Goal: Task Accomplishment & Management: Complete application form

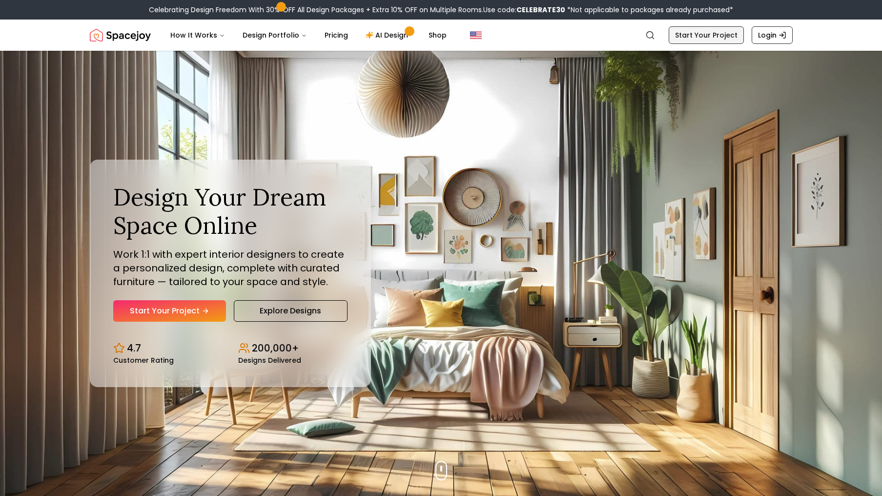
click at [678, 37] on link "Start Your Project" at bounding box center [706, 35] width 75 height 18
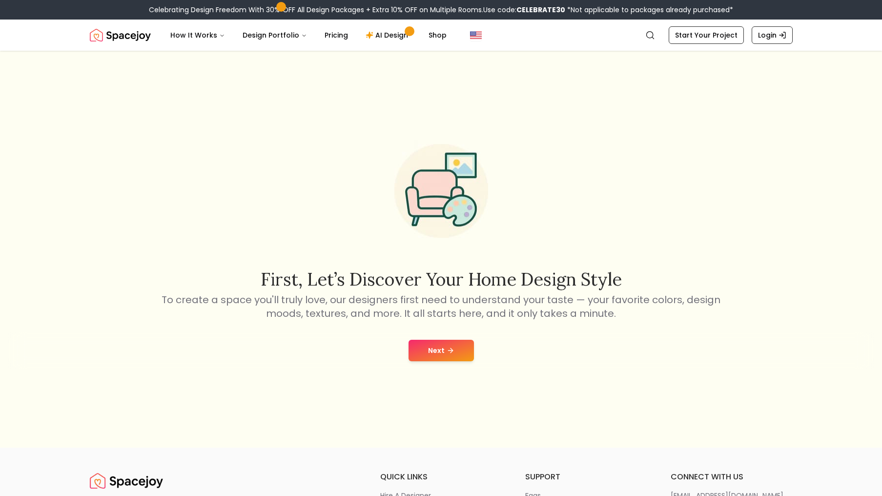
click at [455, 352] on button "Next" at bounding box center [441, 350] width 65 height 21
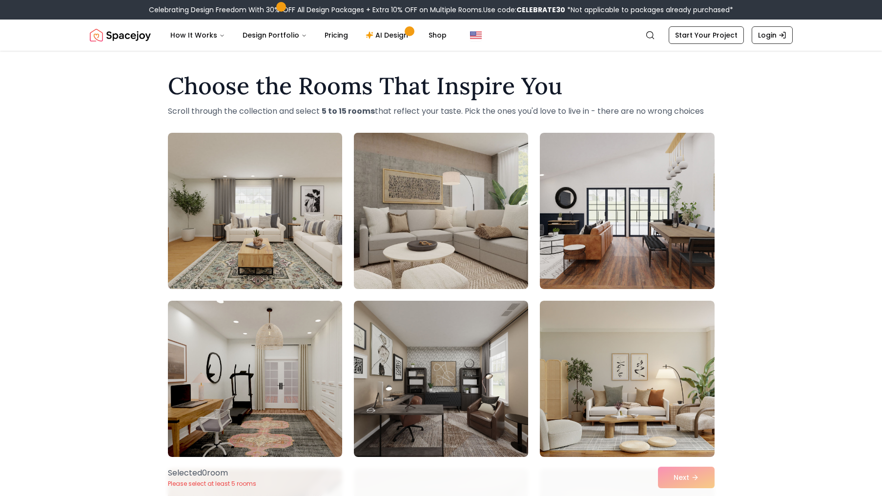
click at [473, 225] on img at bounding box center [441, 211] width 183 height 164
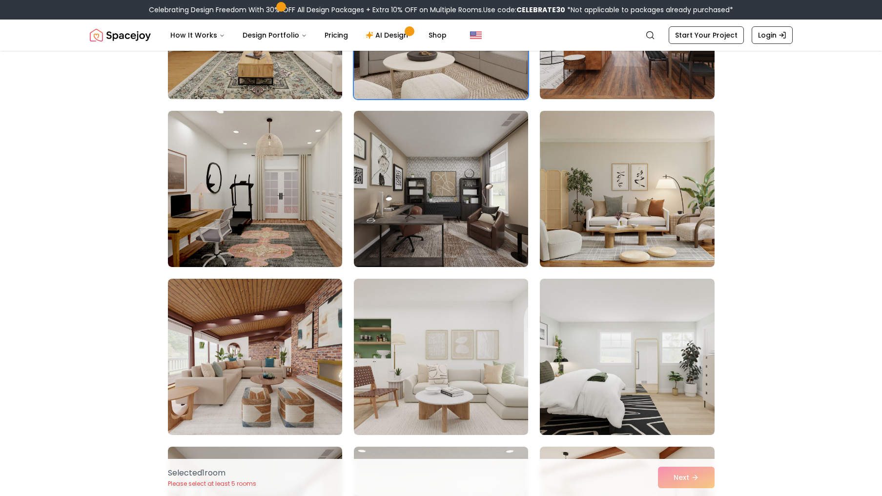
scroll to position [191, 0]
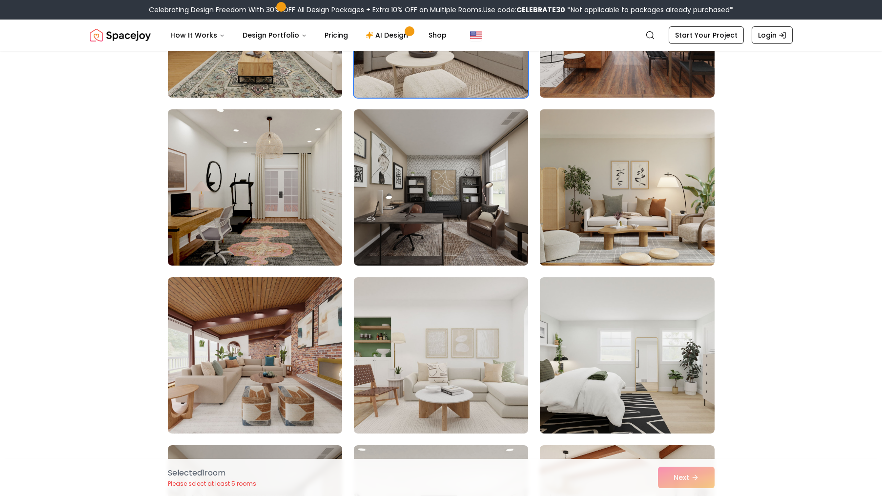
click at [678, 172] on img at bounding box center [627, 187] width 183 height 164
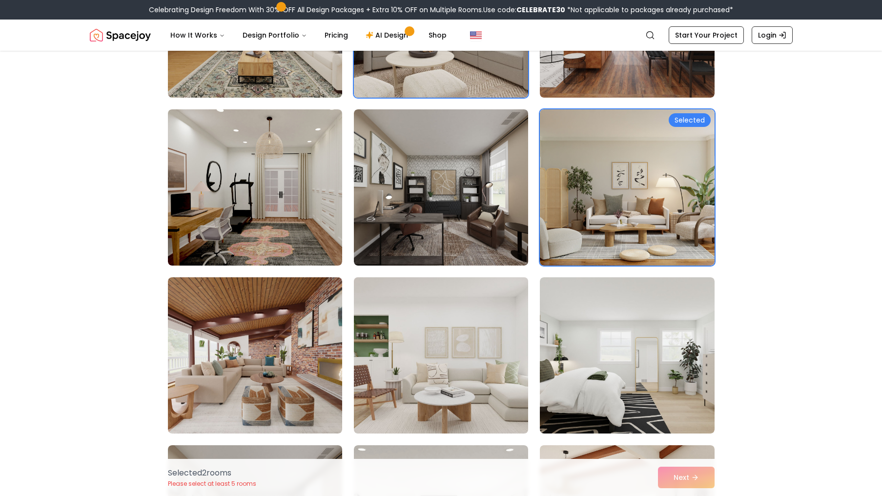
click at [455, 386] on img at bounding box center [441, 355] width 183 height 164
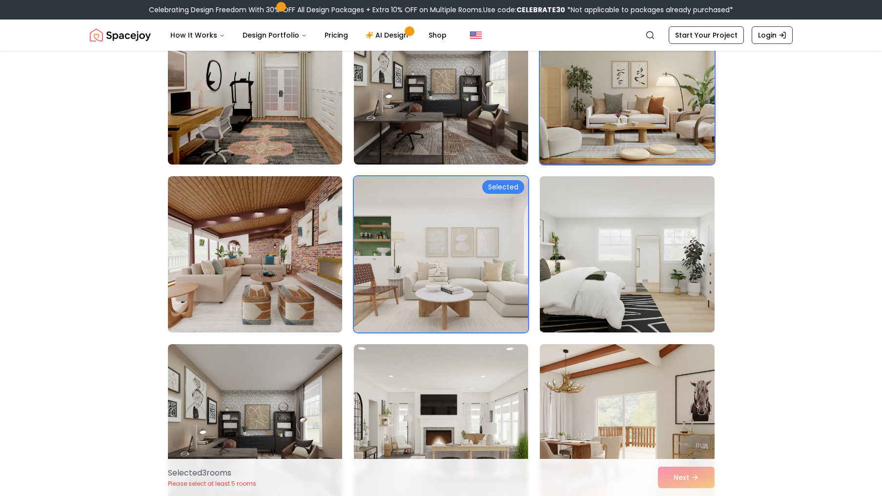
scroll to position [358, 0]
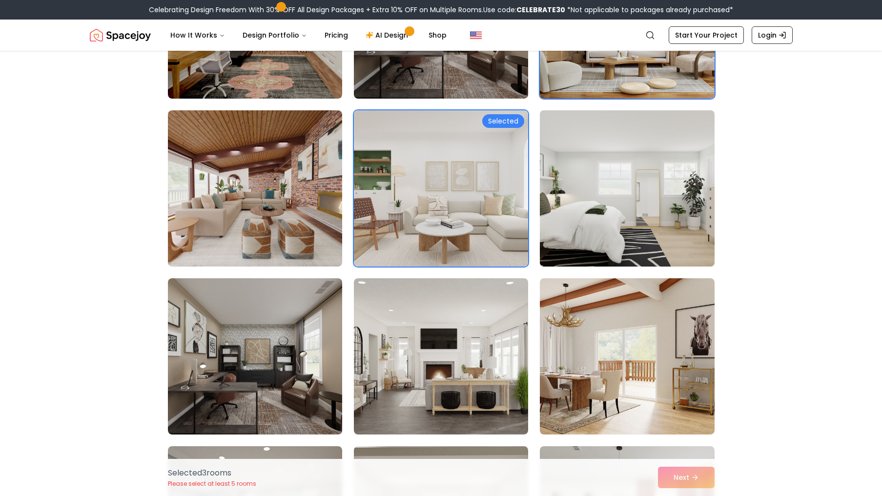
click at [666, 208] on img at bounding box center [627, 188] width 183 height 164
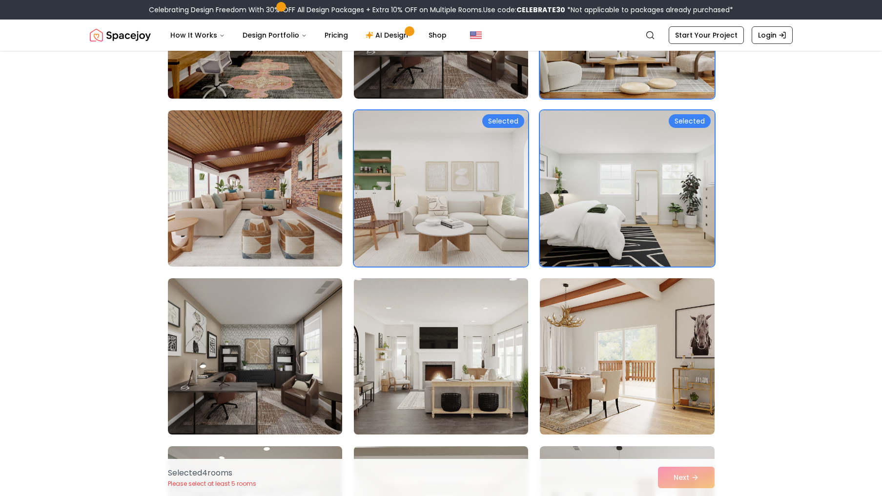
click at [424, 390] on img at bounding box center [441, 356] width 183 height 164
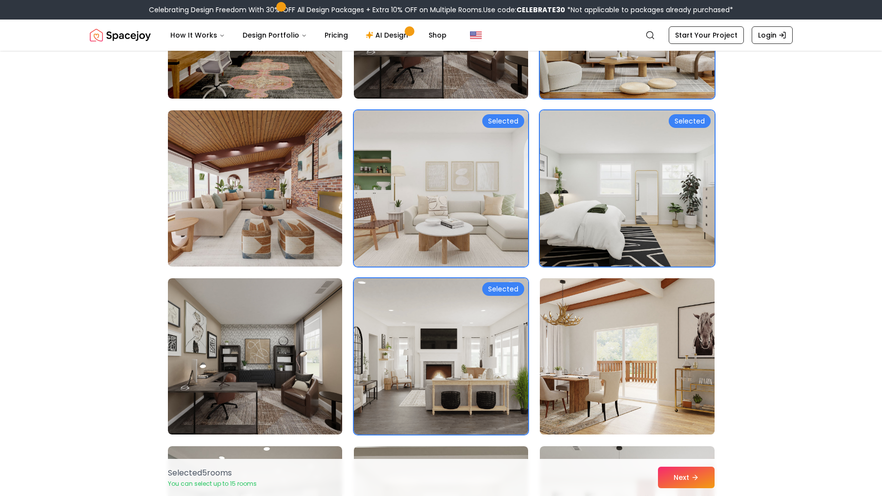
click at [548, 386] on img at bounding box center [627, 356] width 183 height 164
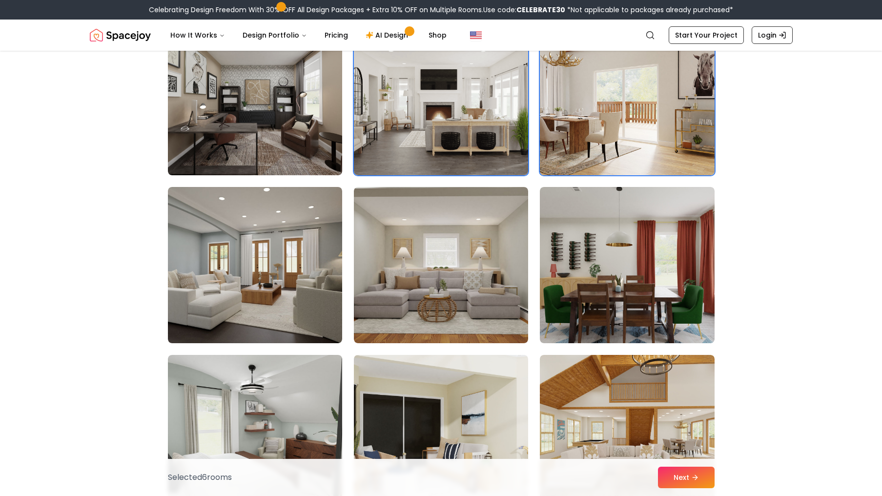
scroll to position [617, 0]
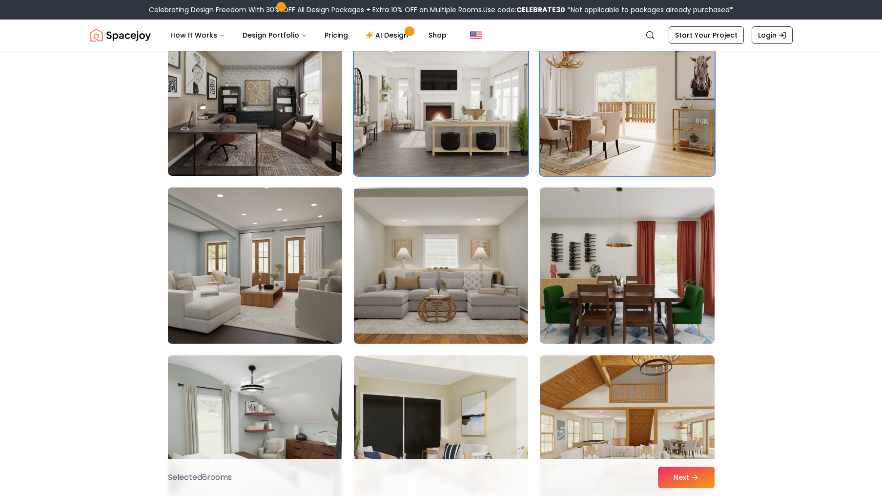
click at [304, 266] on img at bounding box center [255, 266] width 183 height 164
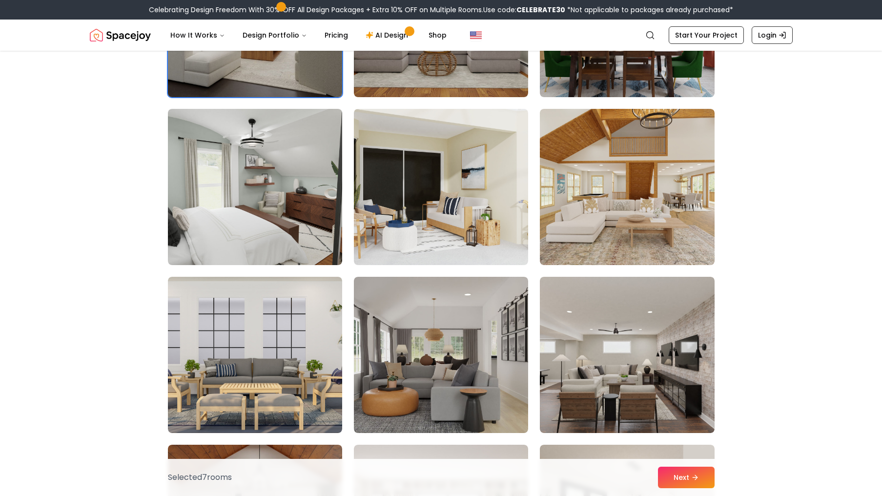
scroll to position [864, 0]
click at [703, 238] on img at bounding box center [627, 186] width 174 height 156
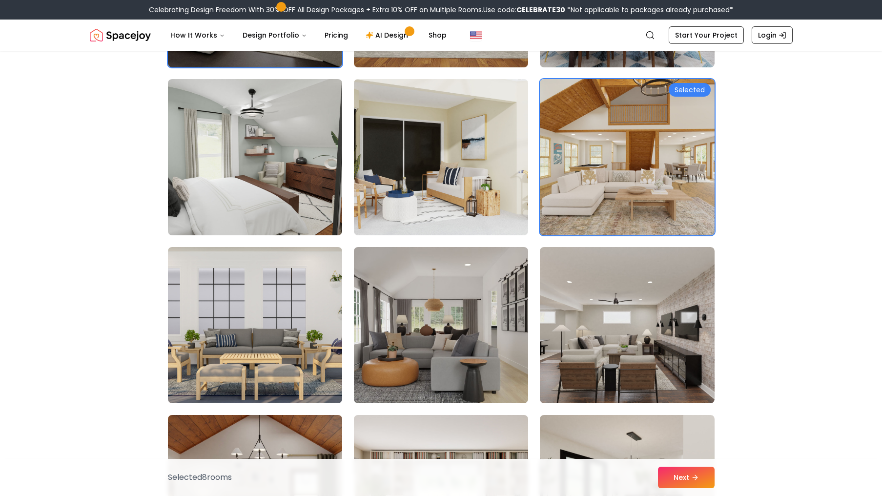
scroll to position [895, 0]
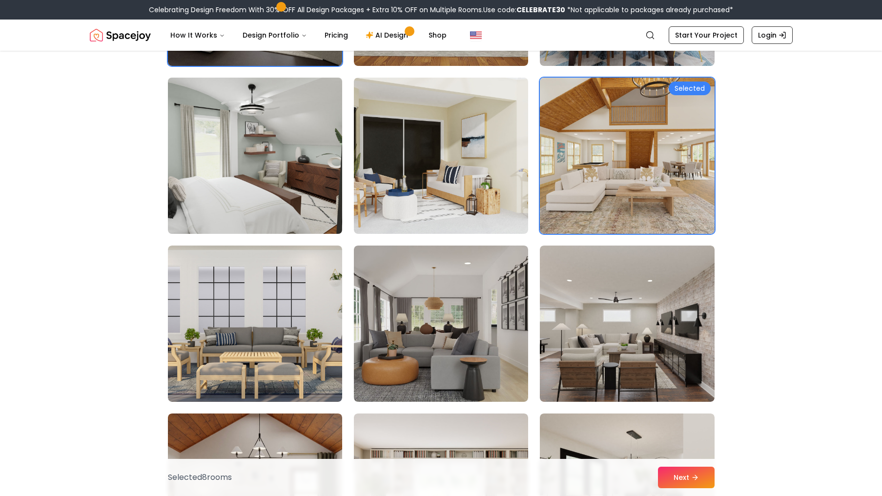
click at [186, 207] on img at bounding box center [255, 156] width 183 height 164
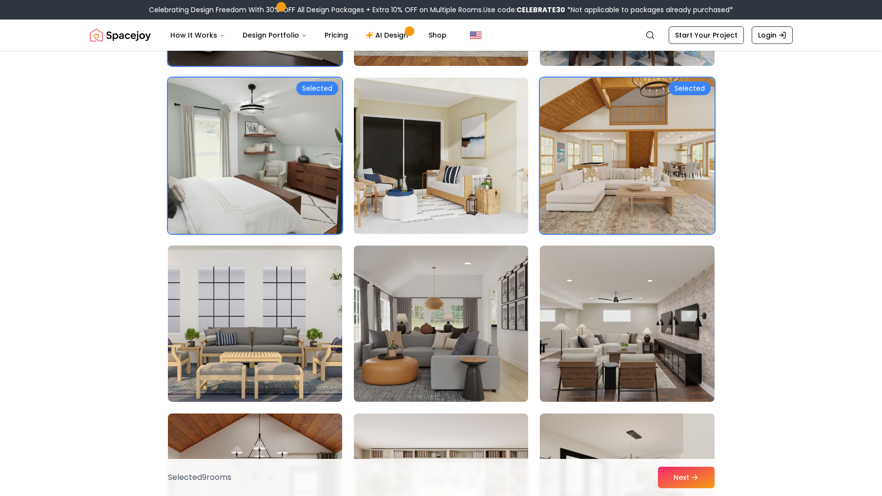
click at [682, 304] on img at bounding box center [627, 324] width 174 height 156
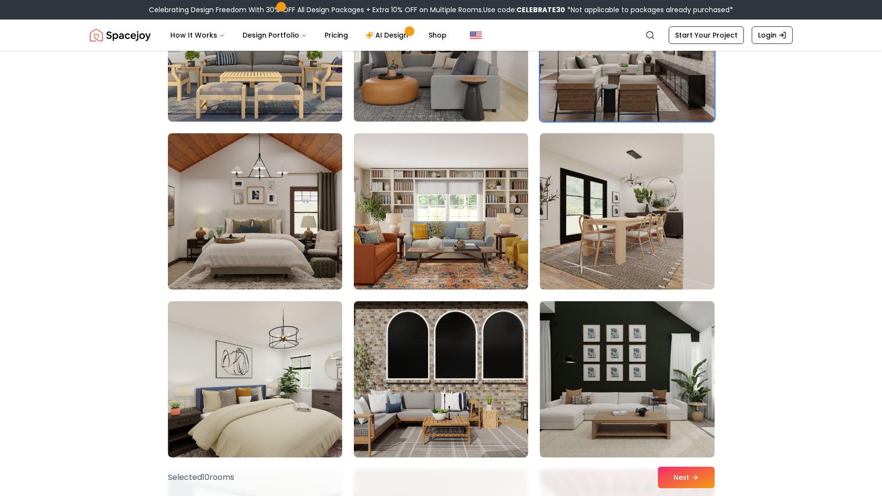
scroll to position [1187, 0]
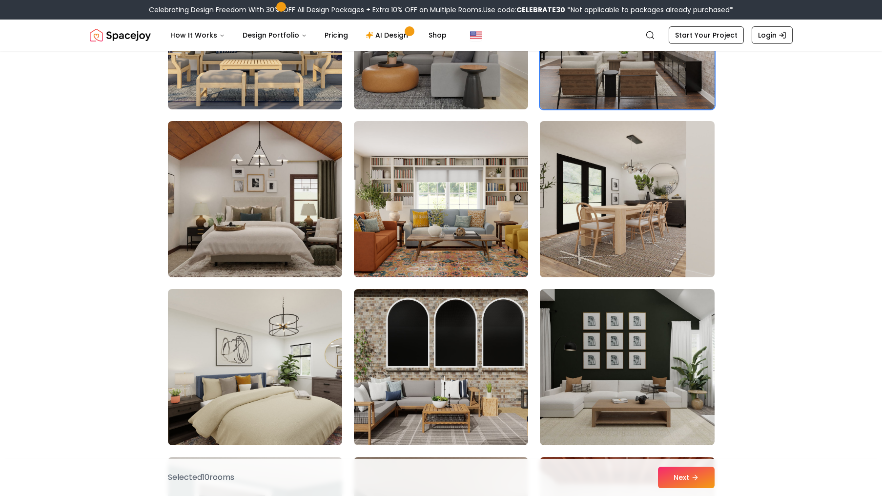
click at [639, 212] on img at bounding box center [627, 199] width 183 height 164
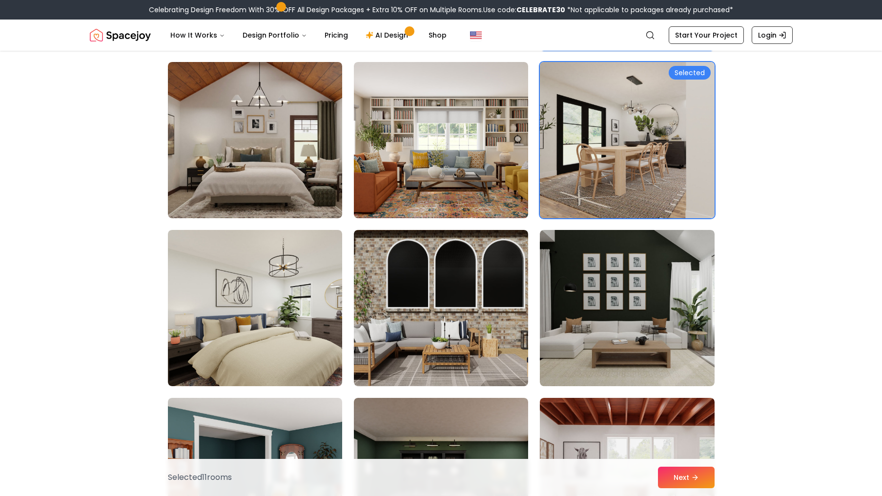
scroll to position [1248, 0]
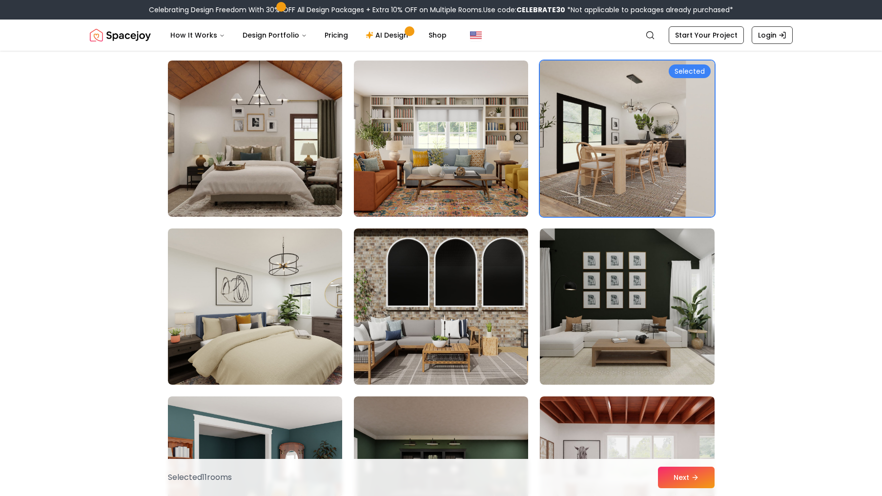
click at [240, 325] on img at bounding box center [255, 306] width 174 height 156
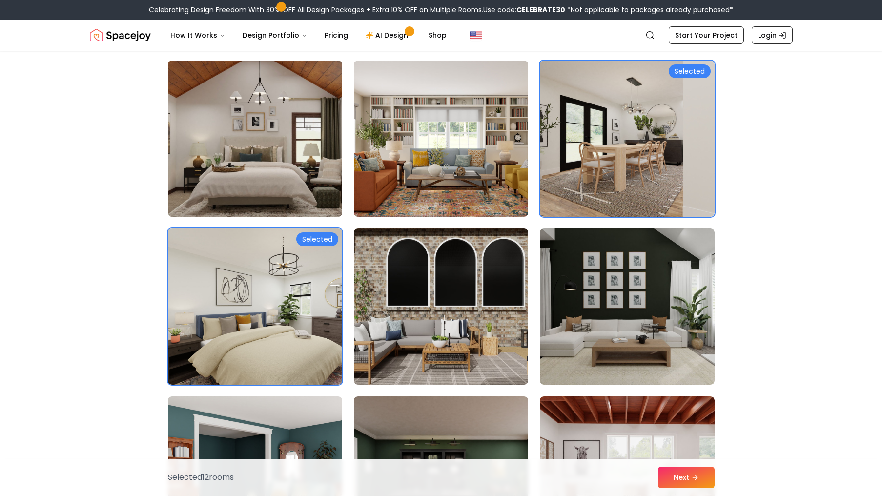
click at [199, 145] on img at bounding box center [255, 139] width 183 height 164
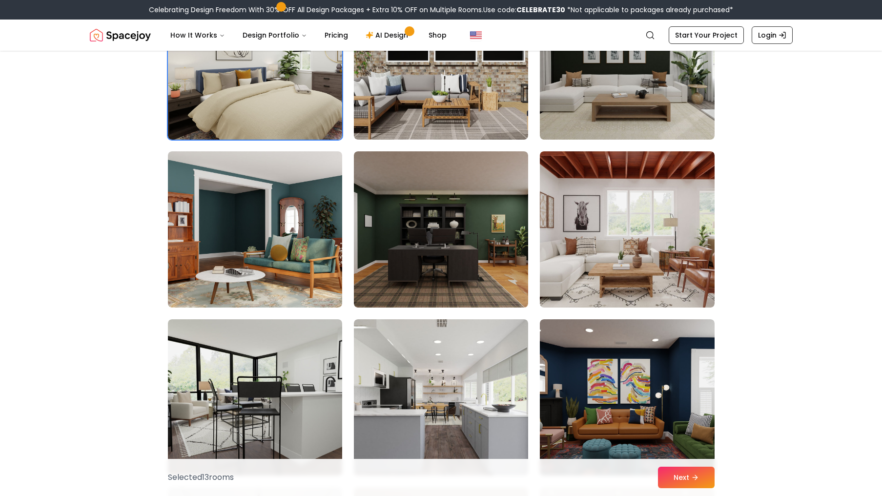
scroll to position [1513, 0]
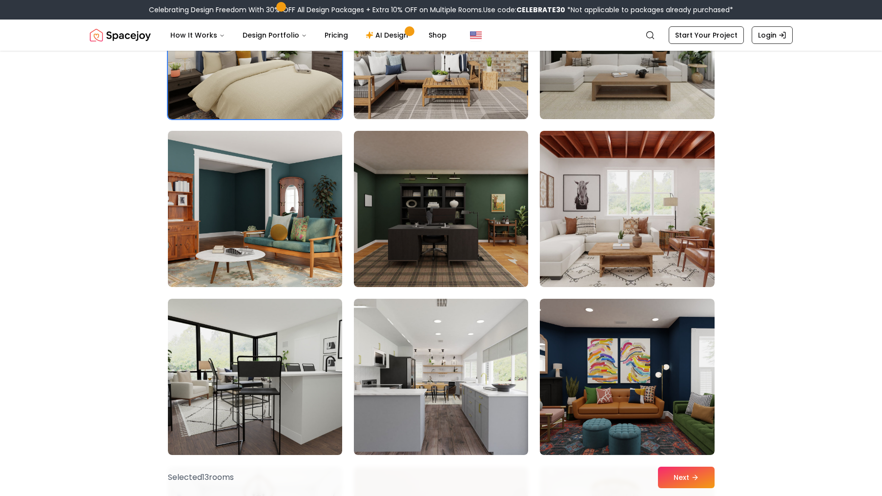
click at [671, 223] on img at bounding box center [627, 209] width 174 height 156
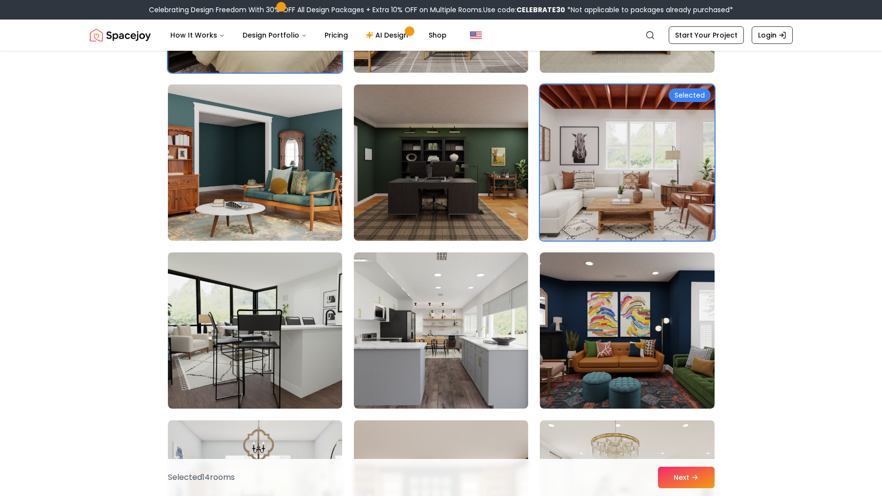
scroll to position [1567, 0]
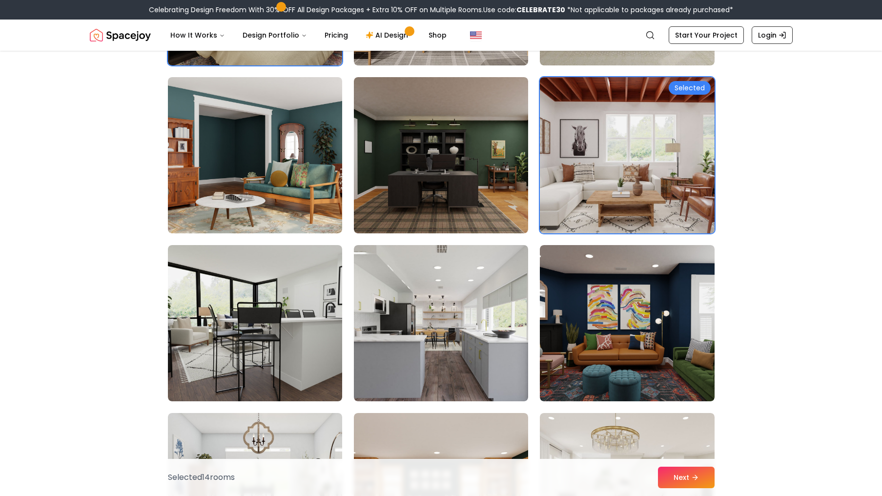
click at [506, 365] on img at bounding box center [441, 323] width 174 height 156
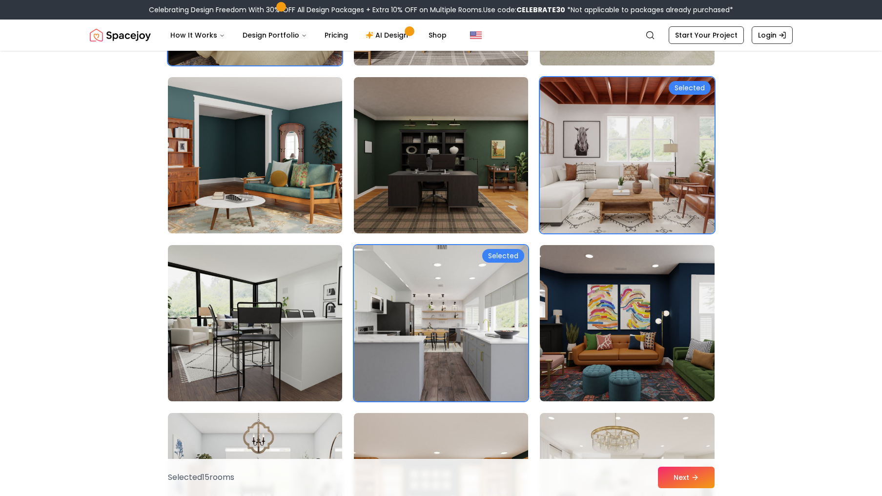
click at [211, 269] on img at bounding box center [255, 323] width 174 height 156
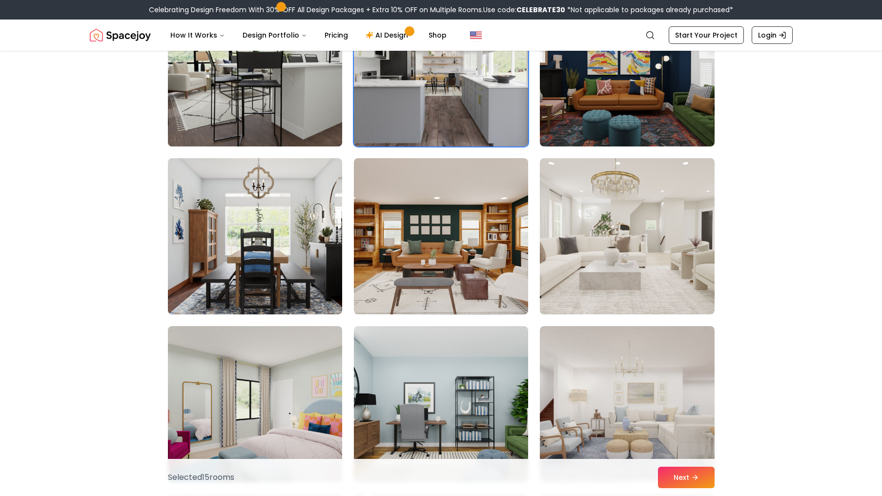
scroll to position [1823, 0]
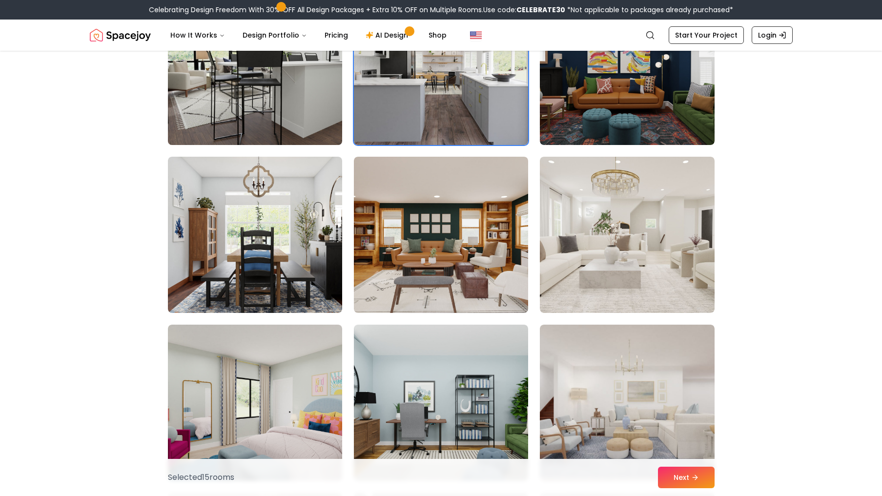
click at [621, 270] on img at bounding box center [627, 235] width 174 height 156
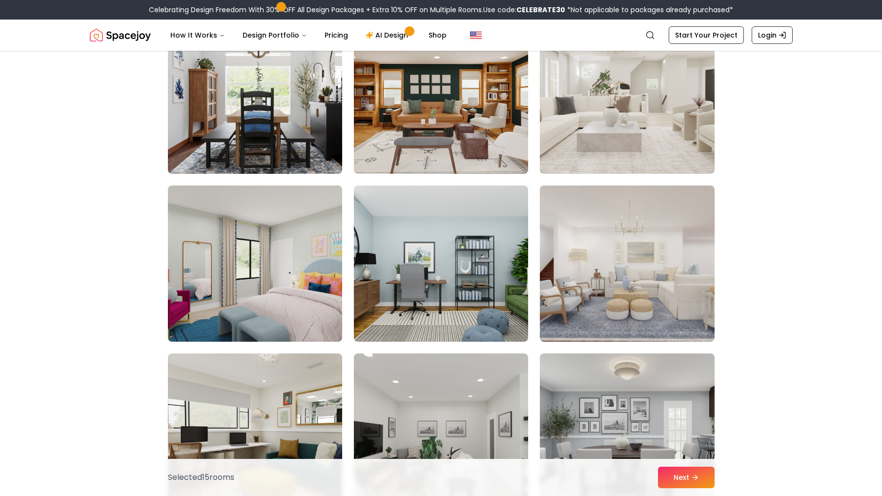
scroll to position [1965, 0]
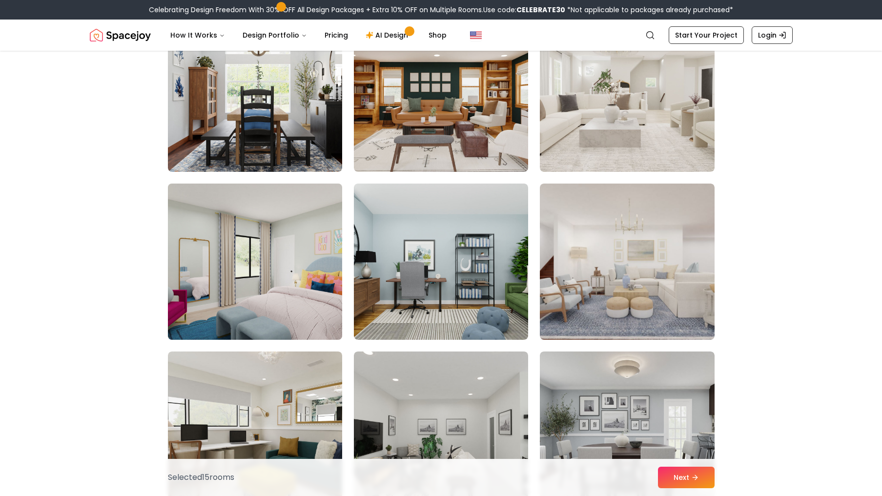
click at [233, 280] on img at bounding box center [255, 262] width 183 height 164
click at [668, 307] on img at bounding box center [627, 262] width 174 height 156
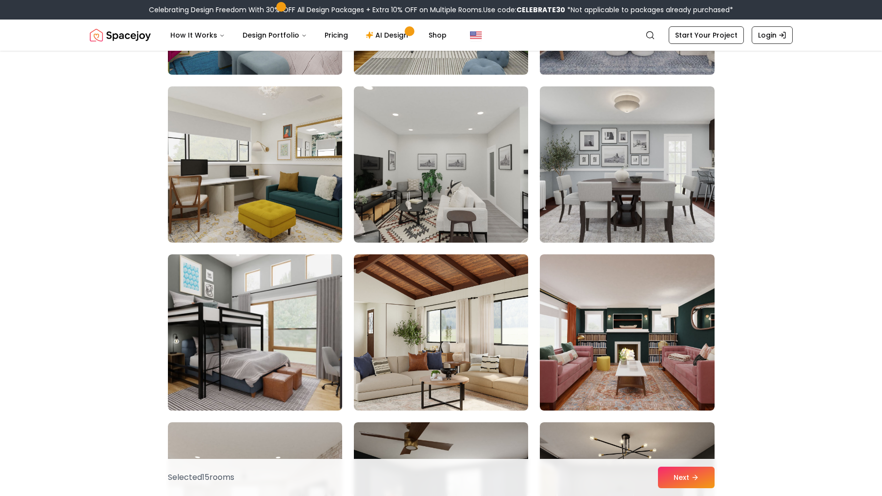
scroll to position [2276, 0]
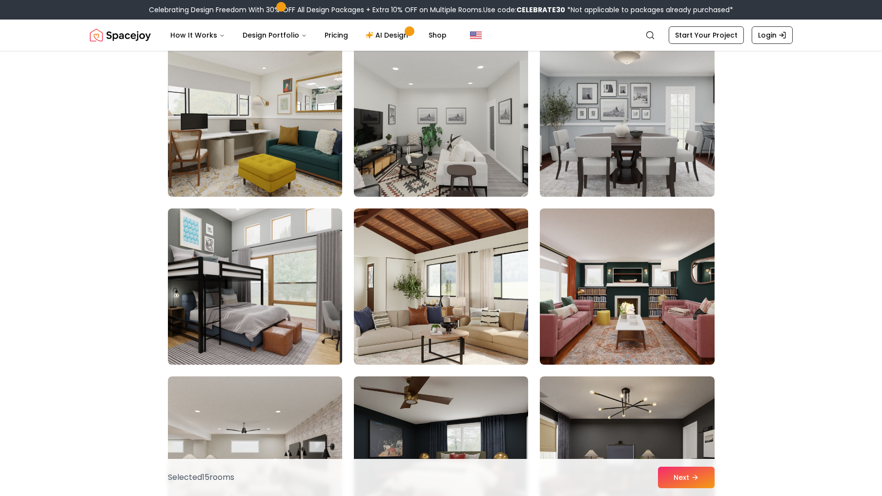
click at [709, 166] on img at bounding box center [627, 119] width 183 height 164
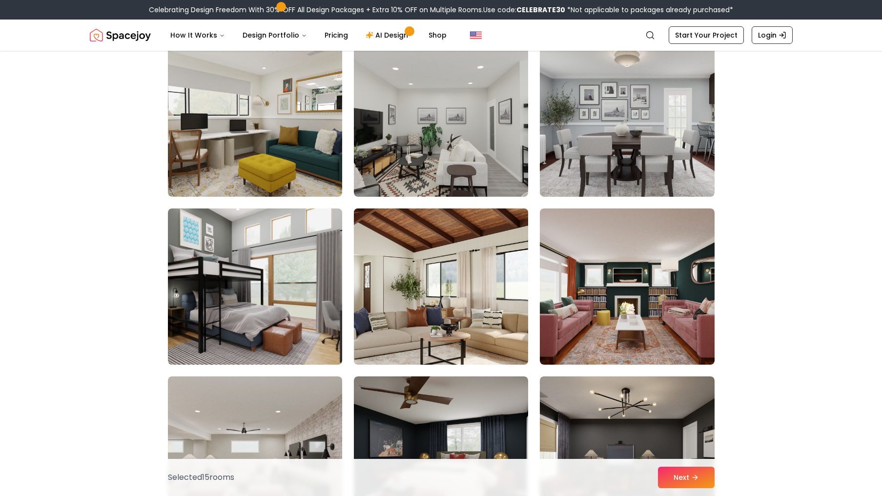
click at [488, 331] on img at bounding box center [441, 287] width 183 height 164
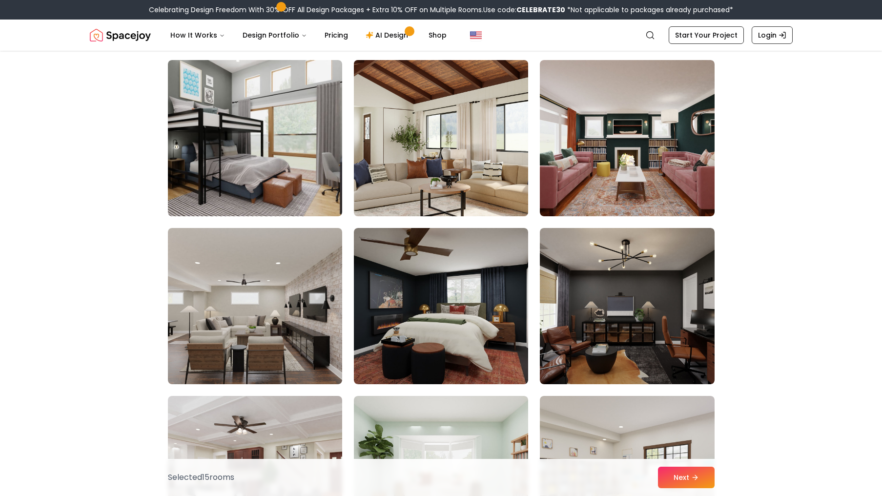
scroll to position [2427, 0]
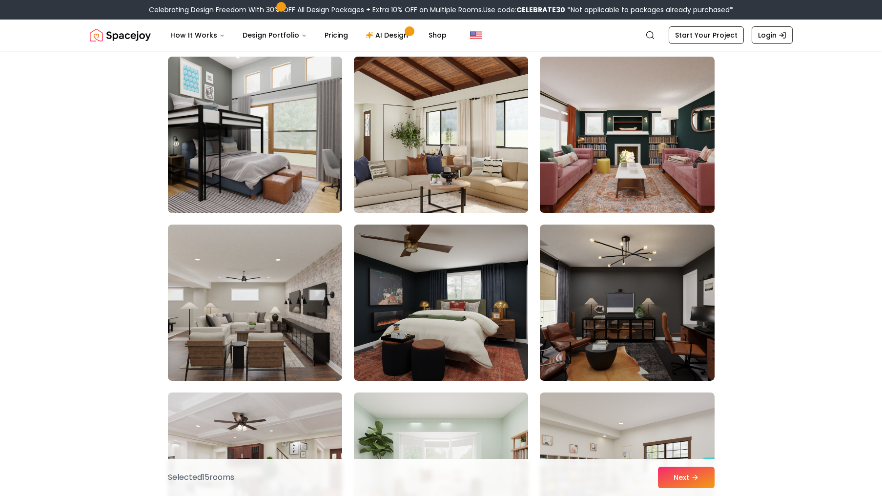
click at [230, 273] on img at bounding box center [255, 303] width 174 height 156
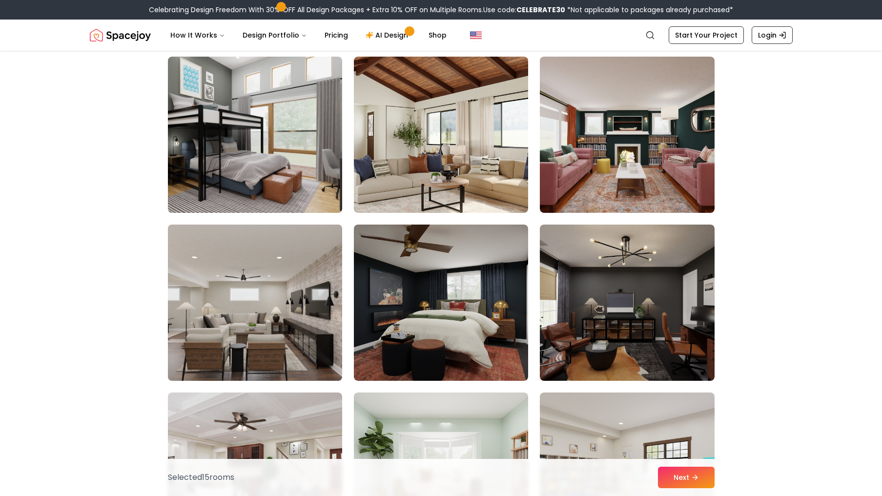
click at [172, 179] on img at bounding box center [255, 135] width 174 height 156
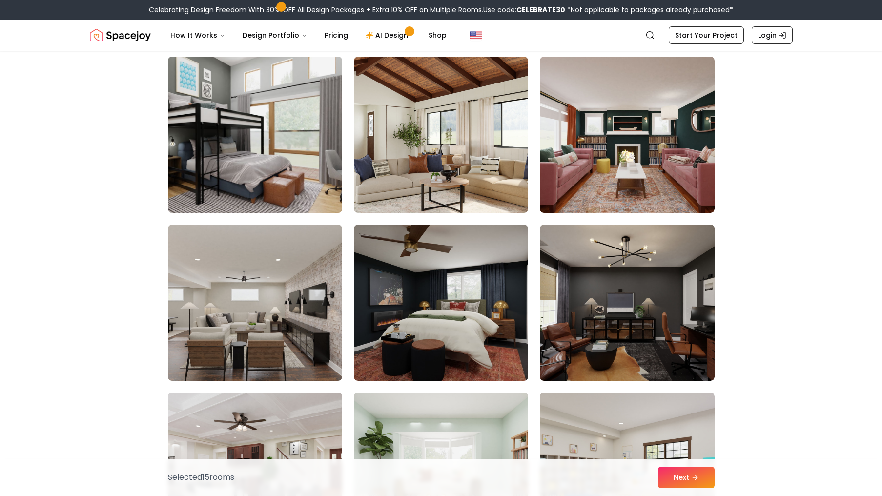
click at [266, 393] on img at bounding box center [255, 471] width 174 height 156
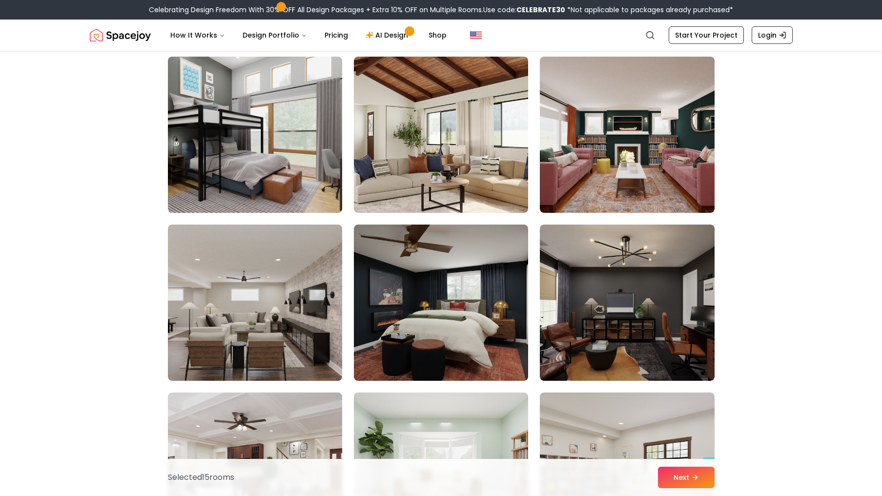
click at [270, 466] on div "Selected 15 room s Next" at bounding box center [441, 477] width 562 height 37
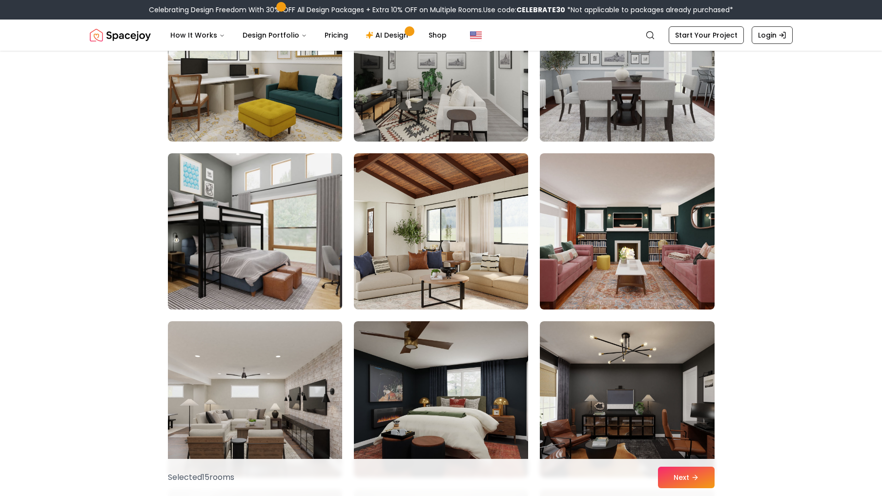
scroll to position [2330, 0]
click at [213, 225] on img at bounding box center [255, 232] width 174 height 156
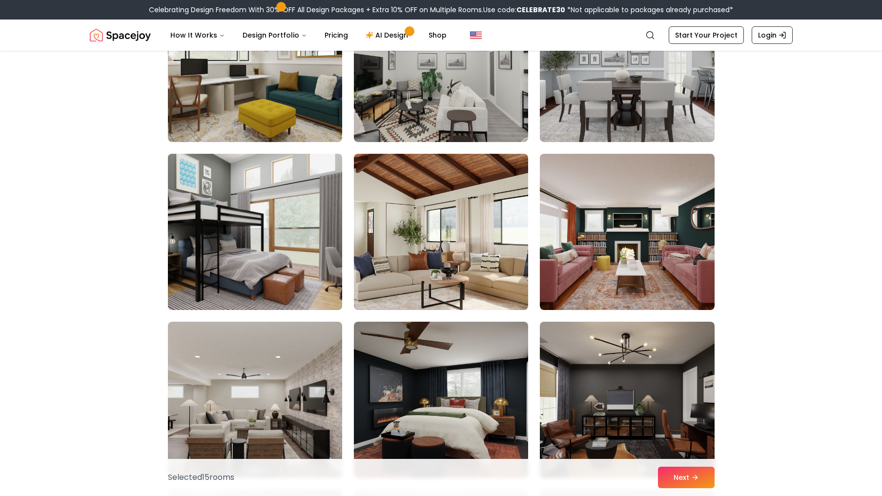
click at [248, 368] on img at bounding box center [255, 400] width 174 height 156
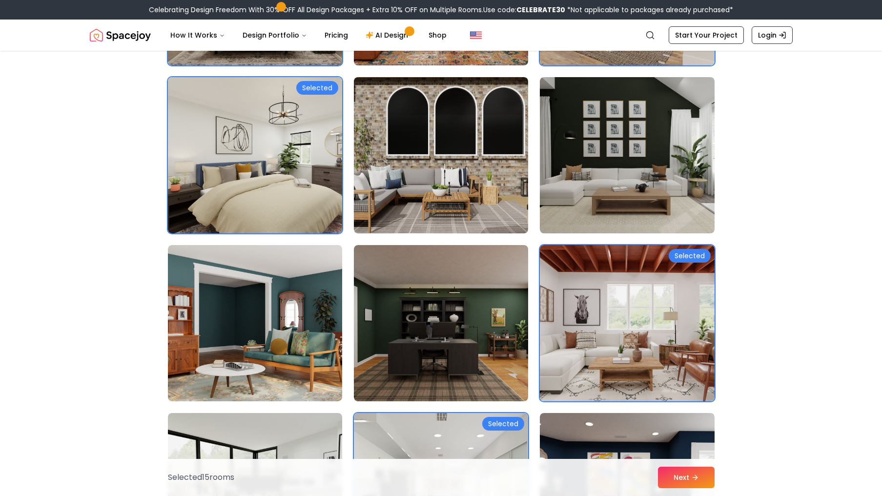
scroll to position [1530, 0]
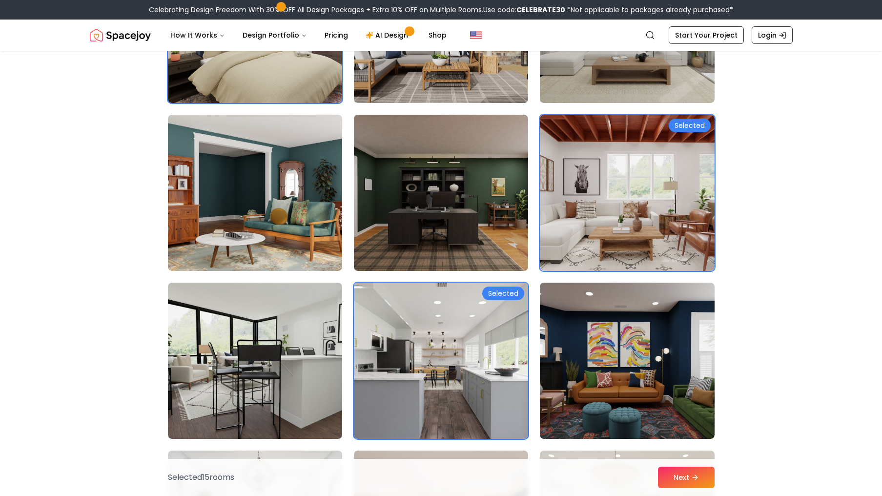
click at [510, 386] on img at bounding box center [441, 361] width 183 height 164
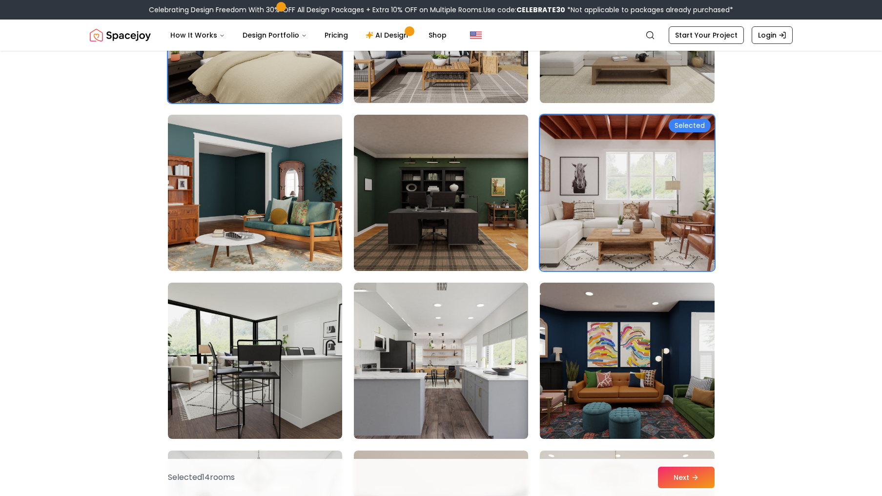
click at [670, 211] on img at bounding box center [627, 193] width 183 height 164
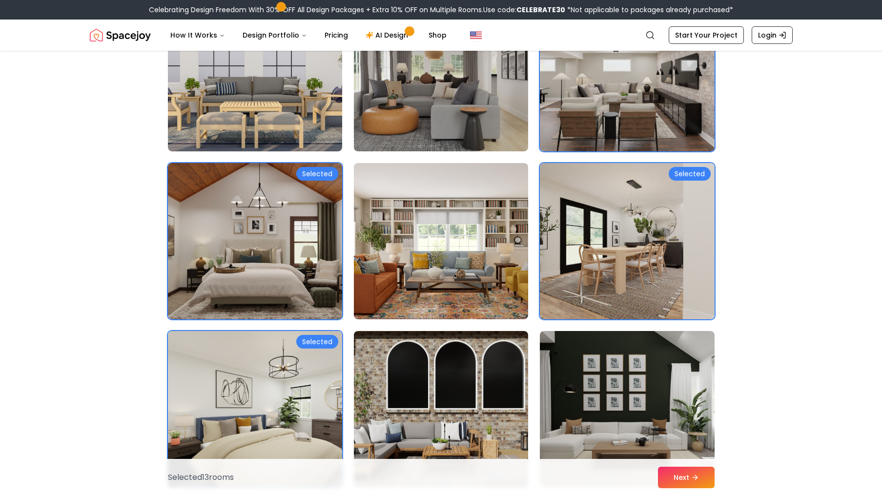
scroll to position [1139, 0]
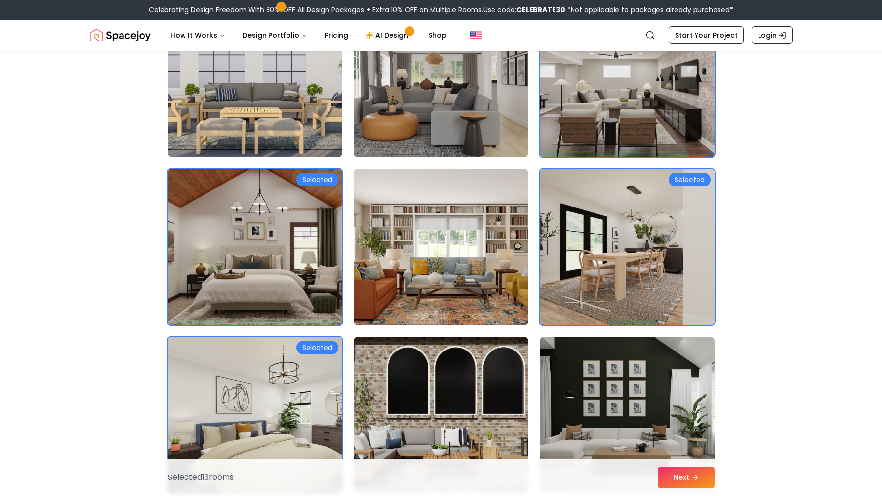
click at [257, 369] on img at bounding box center [255, 415] width 174 height 156
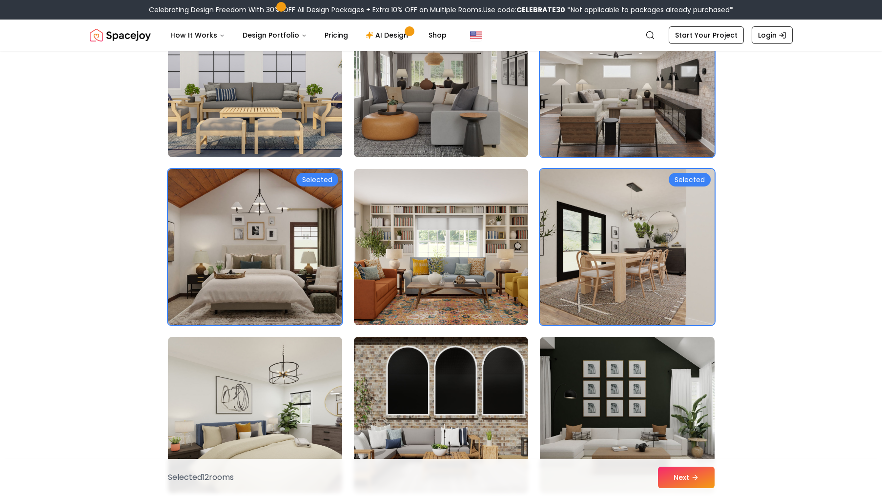
click at [691, 214] on img at bounding box center [627, 247] width 183 height 164
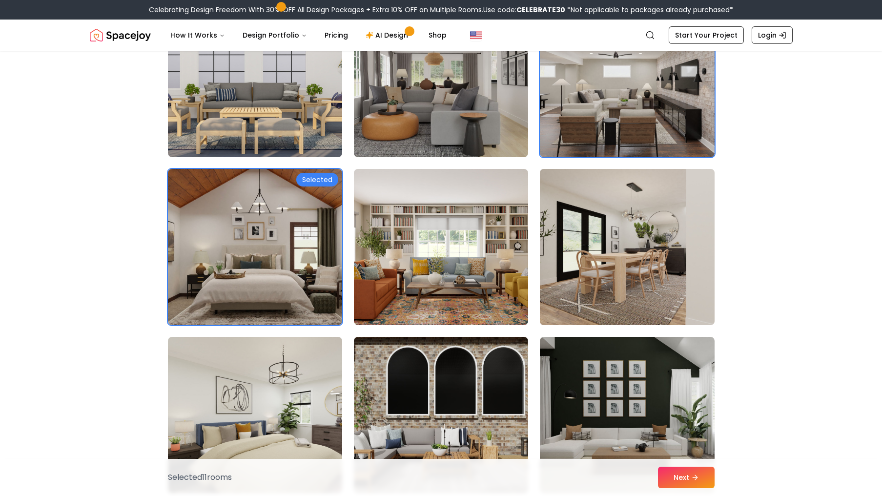
click at [206, 228] on img at bounding box center [255, 247] width 174 height 156
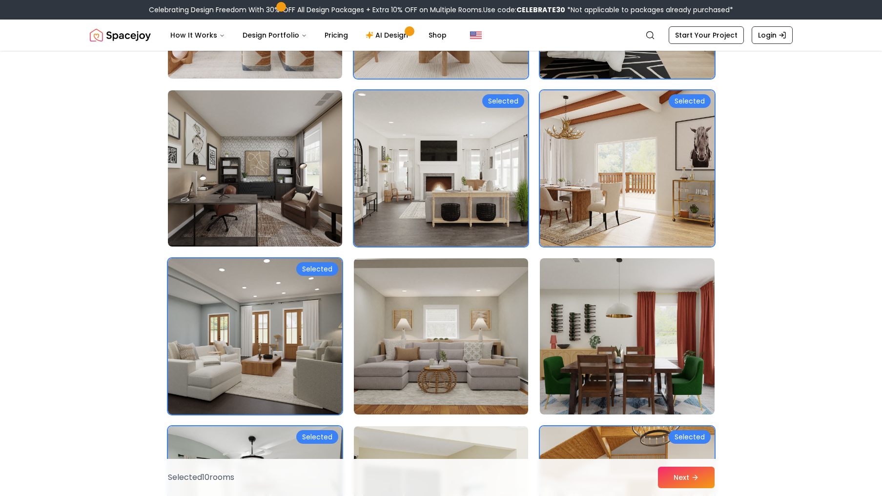
scroll to position [561, 0]
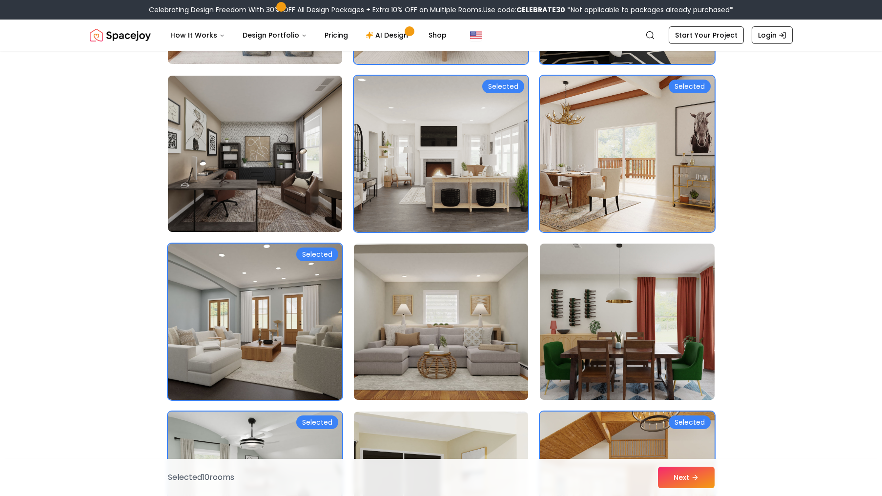
click at [243, 414] on img at bounding box center [255, 490] width 183 height 164
click at [608, 421] on img at bounding box center [627, 490] width 174 height 156
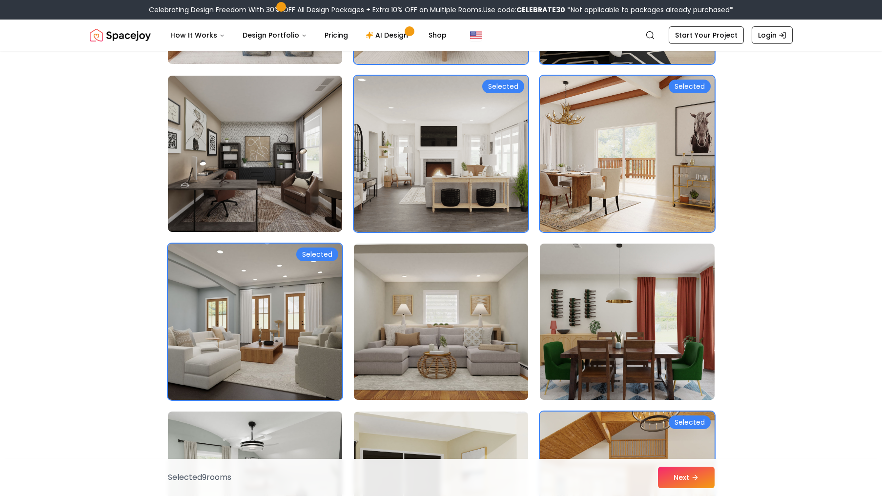
click at [240, 313] on img at bounding box center [255, 322] width 183 height 164
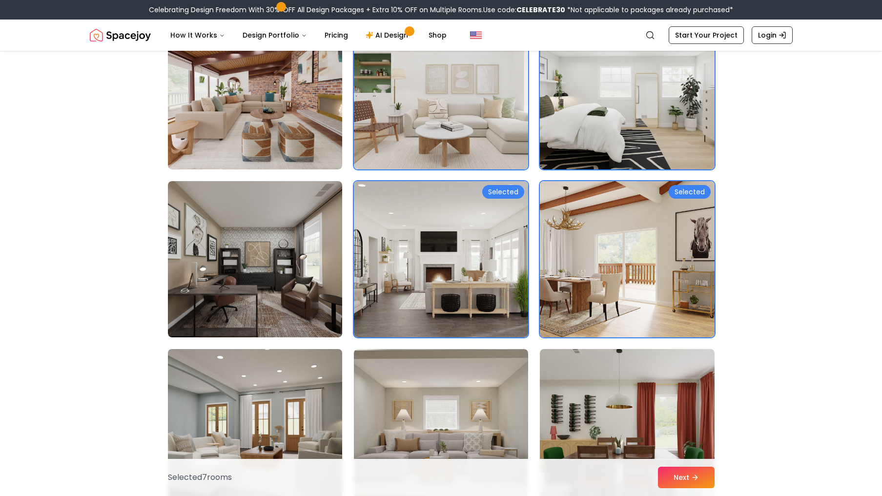
scroll to position [437, 0]
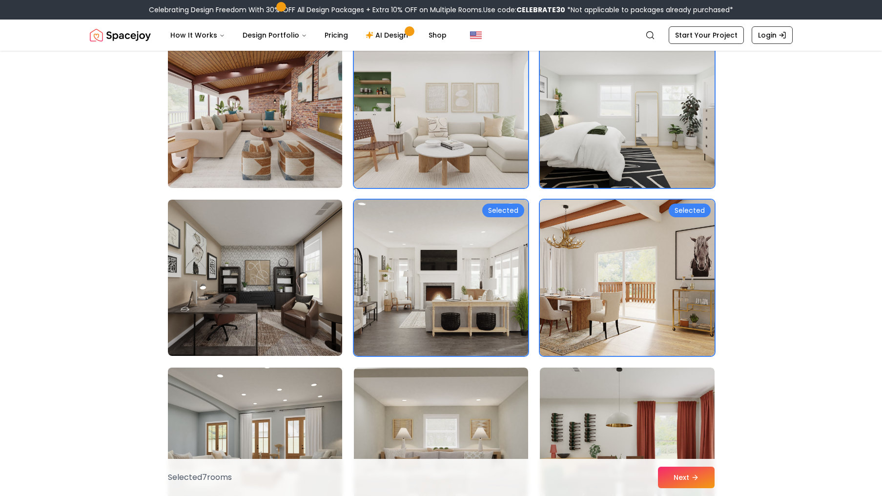
click at [391, 286] on img at bounding box center [441, 278] width 174 height 156
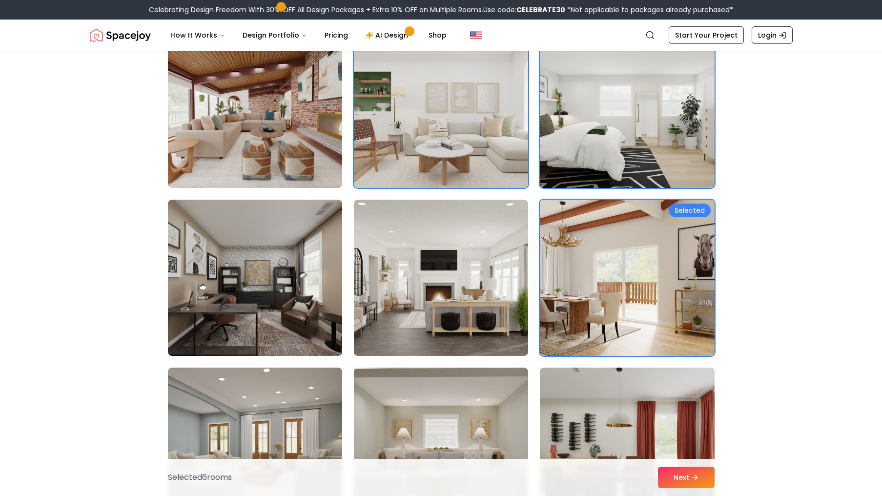
click at [624, 271] on img at bounding box center [627, 278] width 183 height 164
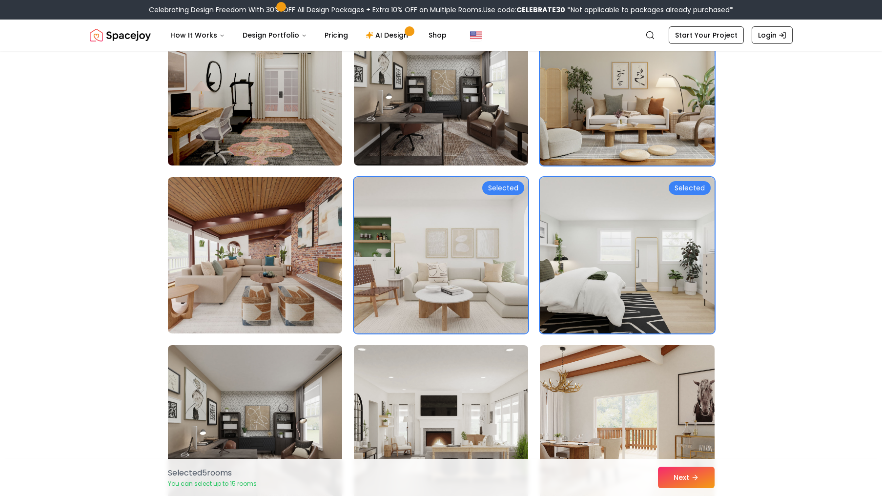
click at [612, 286] on img at bounding box center [627, 255] width 174 height 156
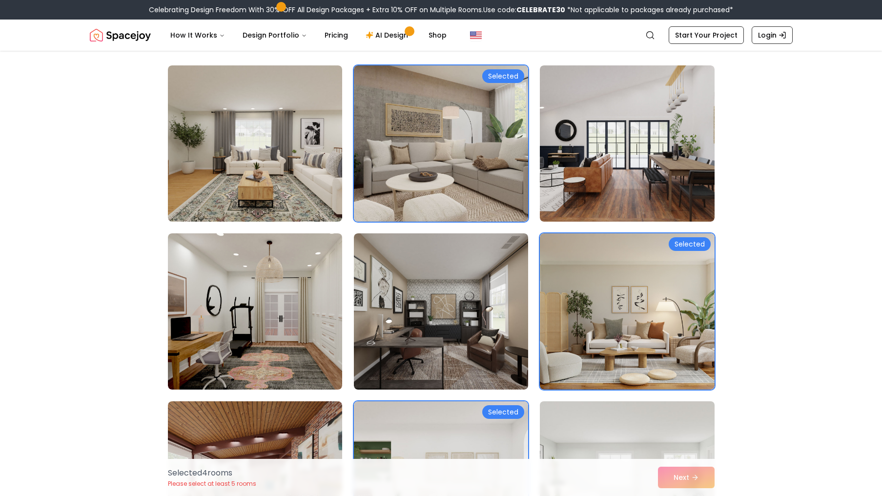
click at [621, 289] on img at bounding box center [627, 311] width 174 height 156
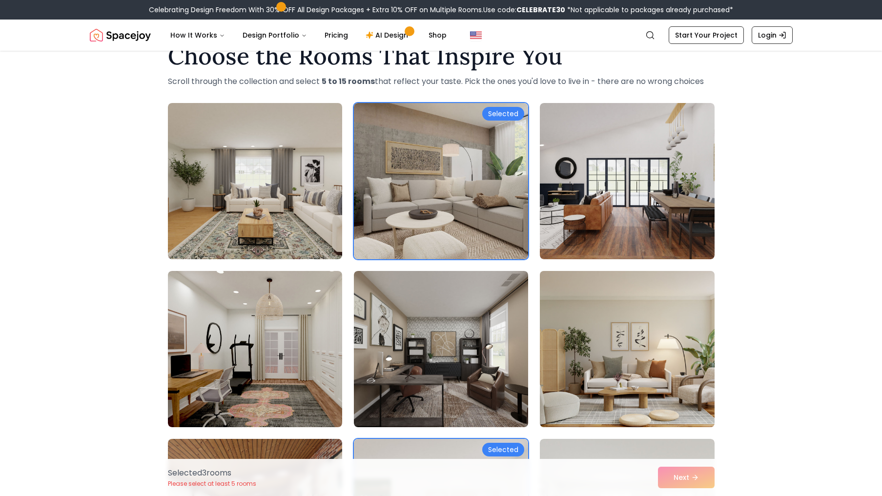
scroll to position [0, 0]
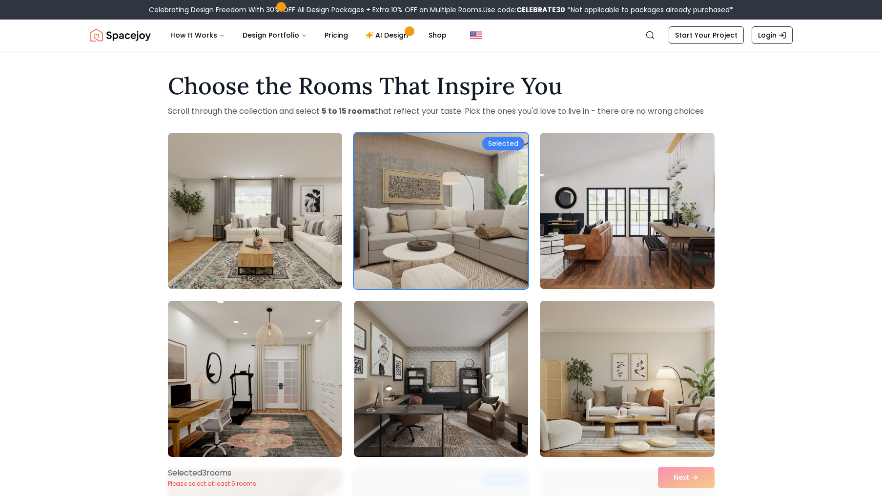
click at [484, 260] on img at bounding box center [441, 211] width 183 height 164
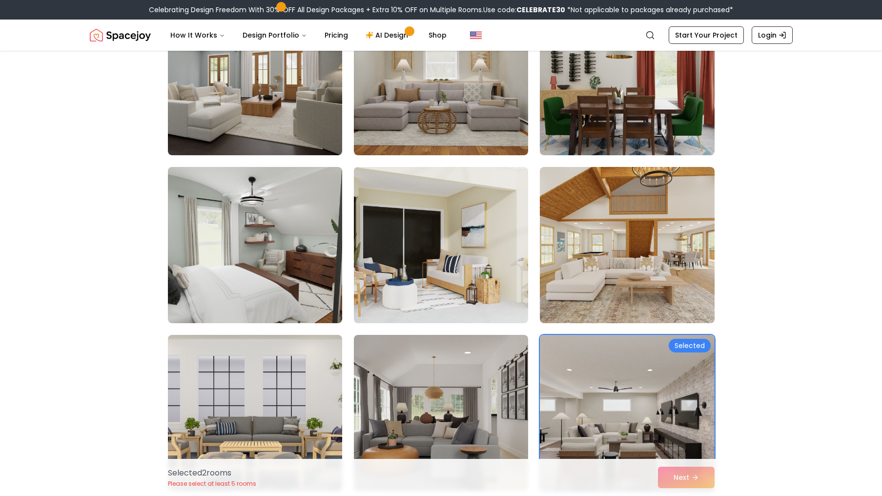
scroll to position [807, 0]
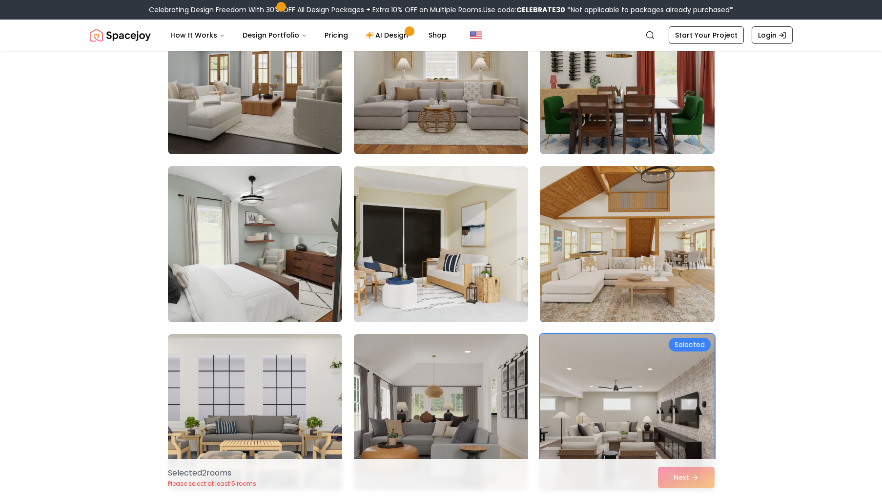
click at [689, 258] on img at bounding box center [627, 244] width 183 height 164
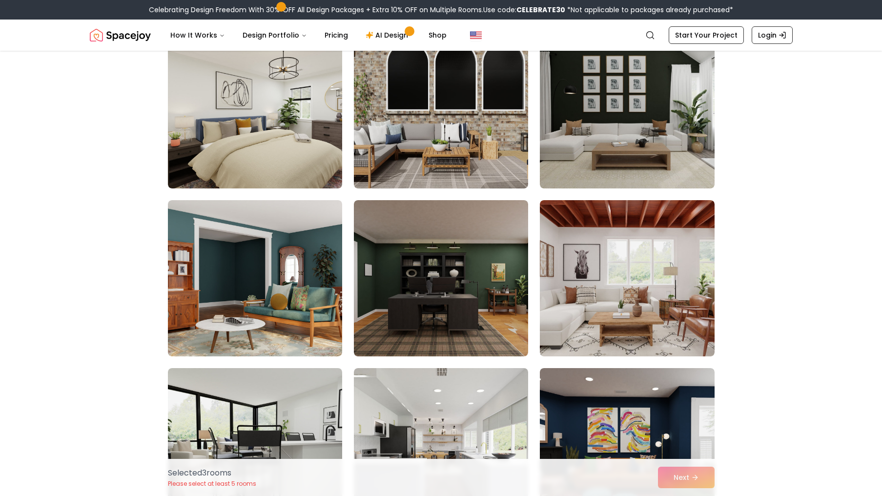
click at [687, 321] on img at bounding box center [627, 278] width 174 height 156
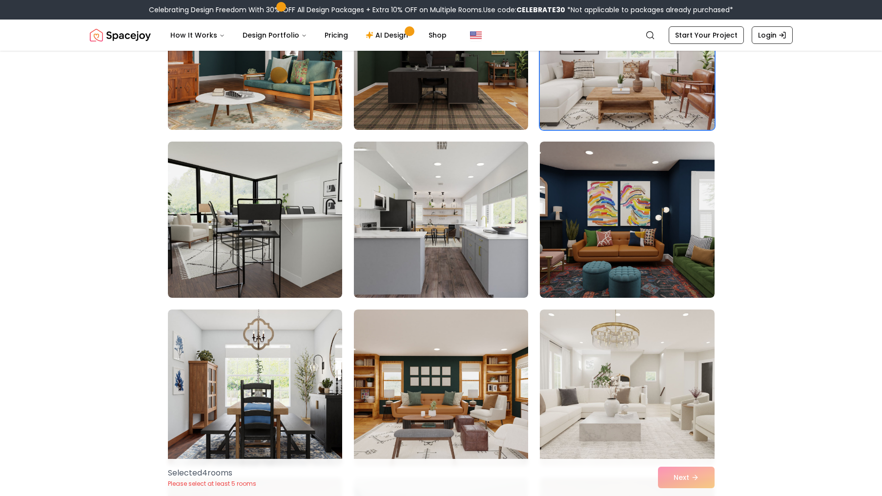
scroll to position [1700, 0]
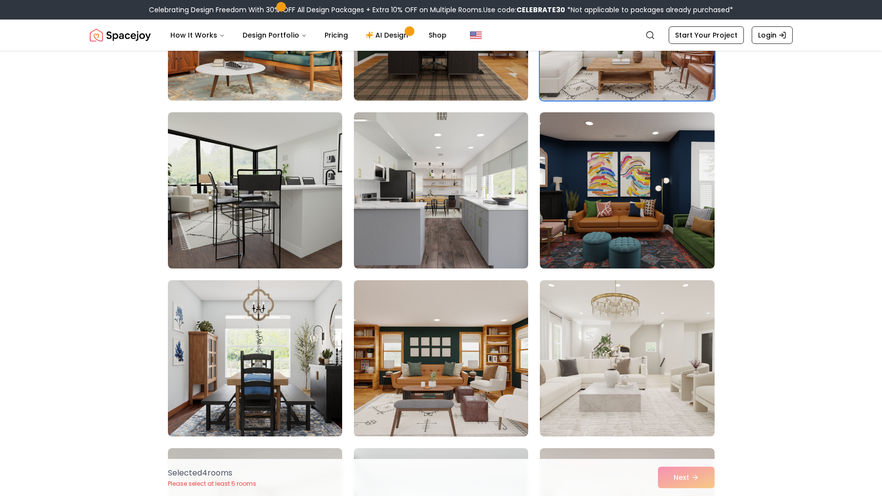
click at [680, 359] on img at bounding box center [627, 358] width 174 height 156
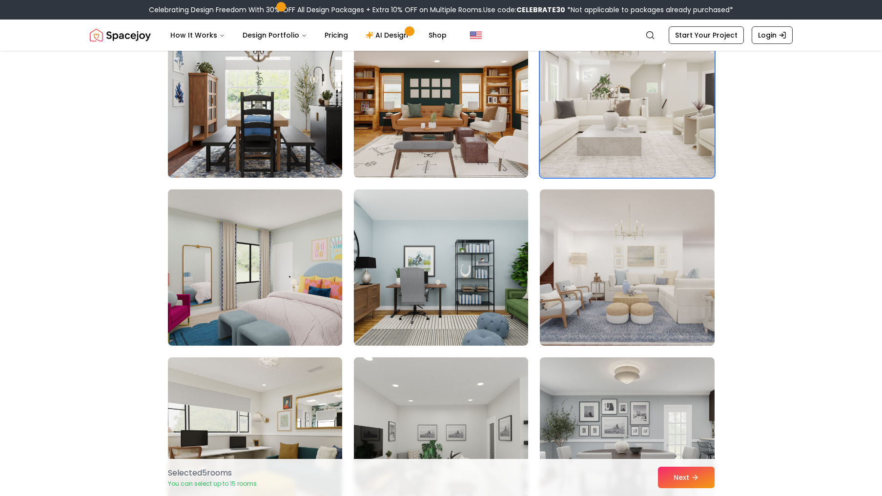
scroll to position [1960, 0]
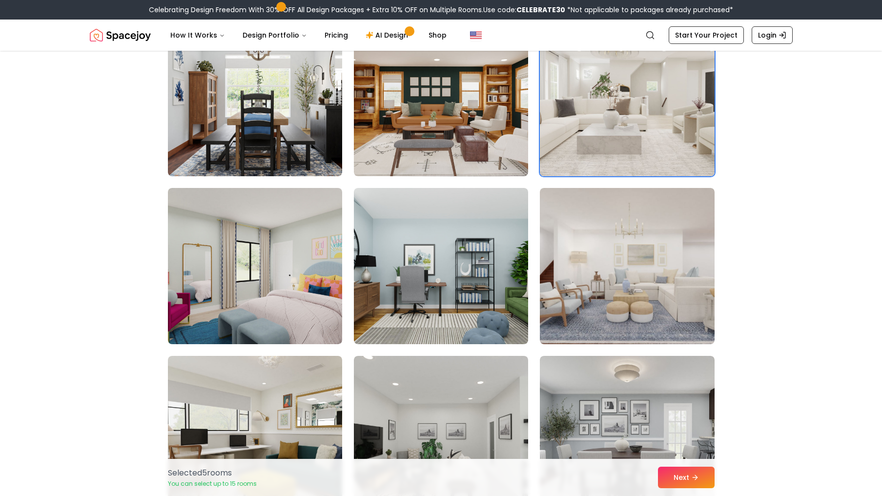
click at [695, 307] on img at bounding box center [627, 266] width 174 height 156
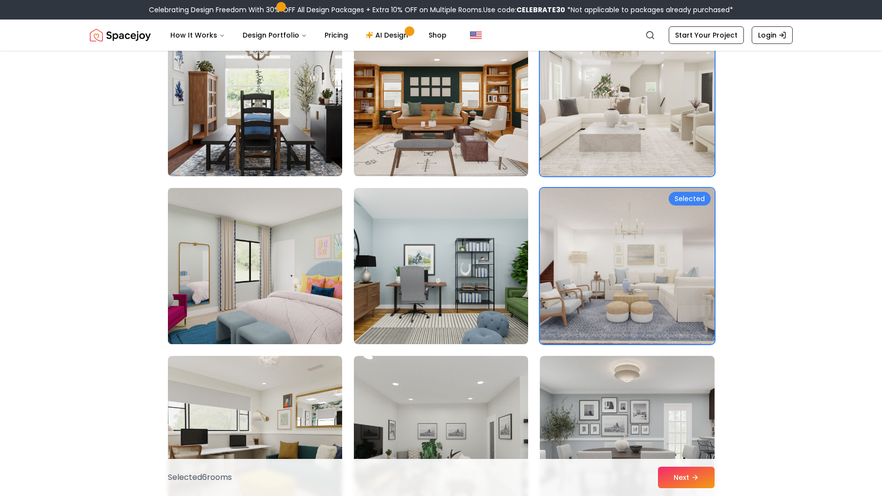
click at [190, 303] on img at bounding box center [255, 266] width 183 height 164
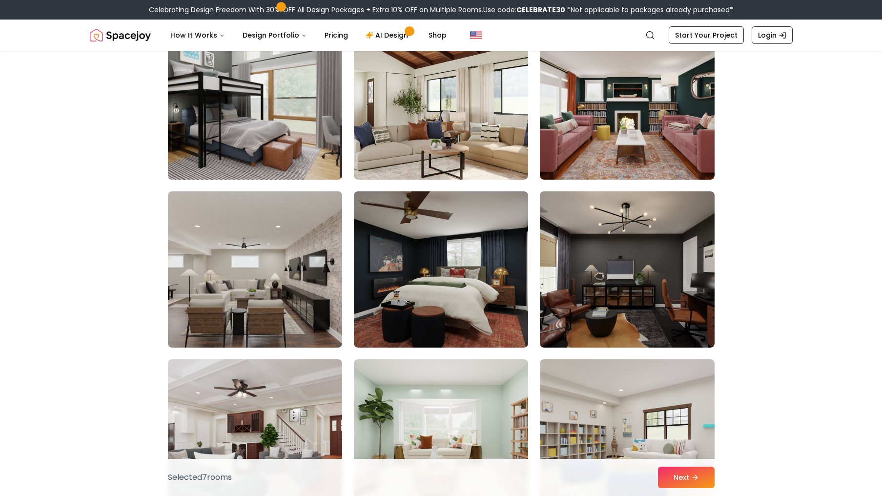
scroll to position [2464, 0]
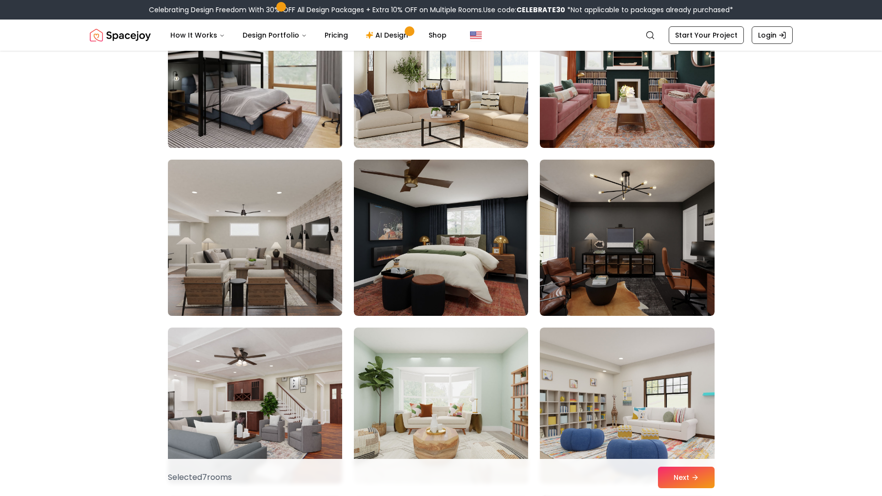
click at [188, 271] on img at bounding box center [255, 238] width 183 height 164
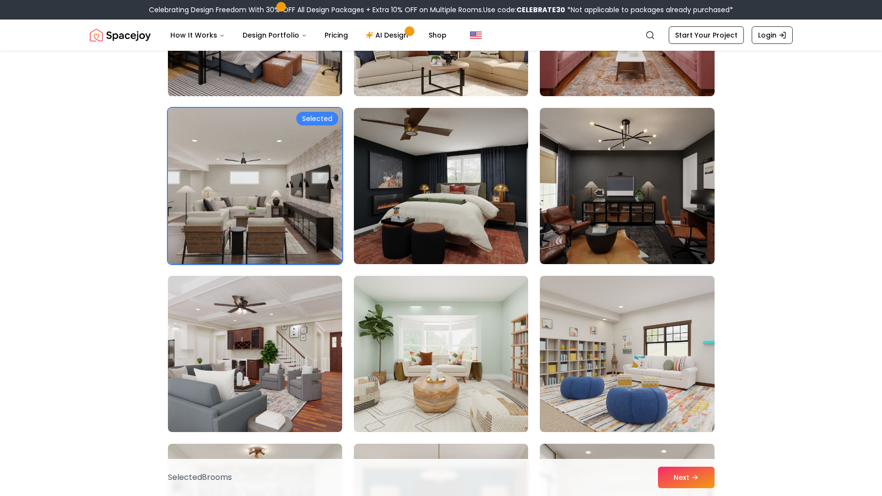
scroll to position [2575, 0]
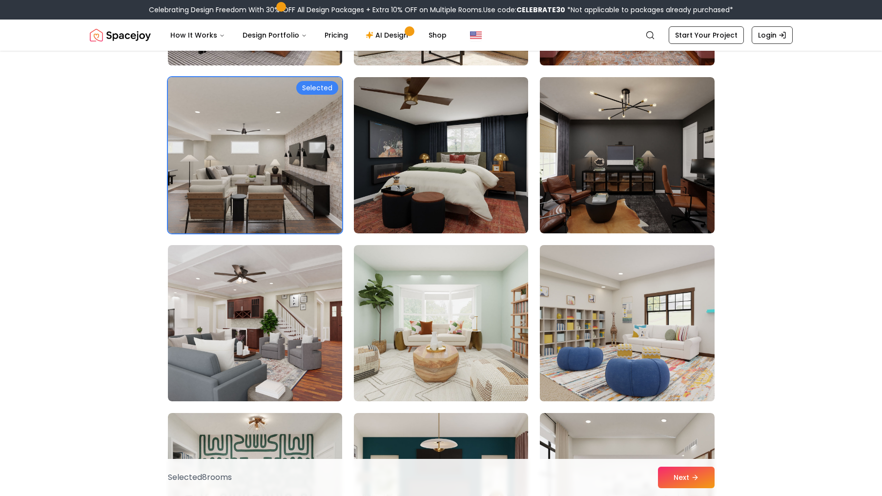
click at [702, 358] on img at bounding box center [627, 323] width 183 height 164
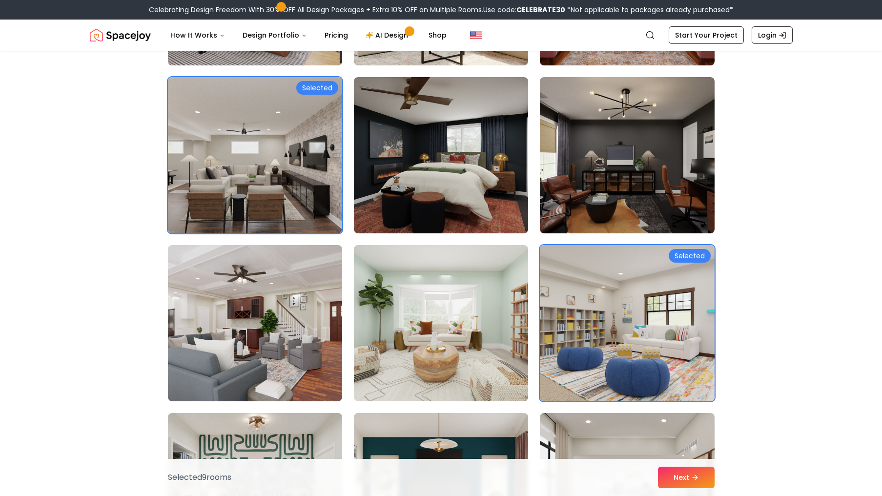
click at [382, 399] on img at bounding box center [441, 323] width 174 height 156
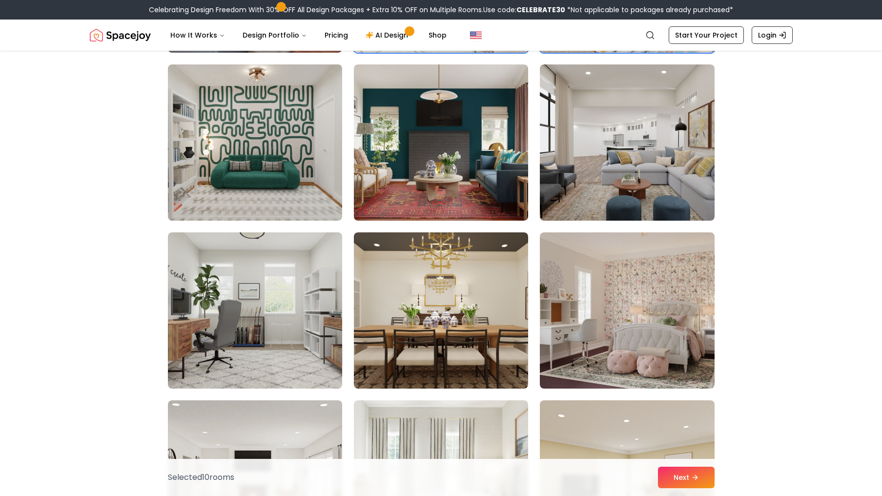
scroll to position [2924, 0]
click at [639, 296] on img at bounding box center [627, 310] width 174 height 156
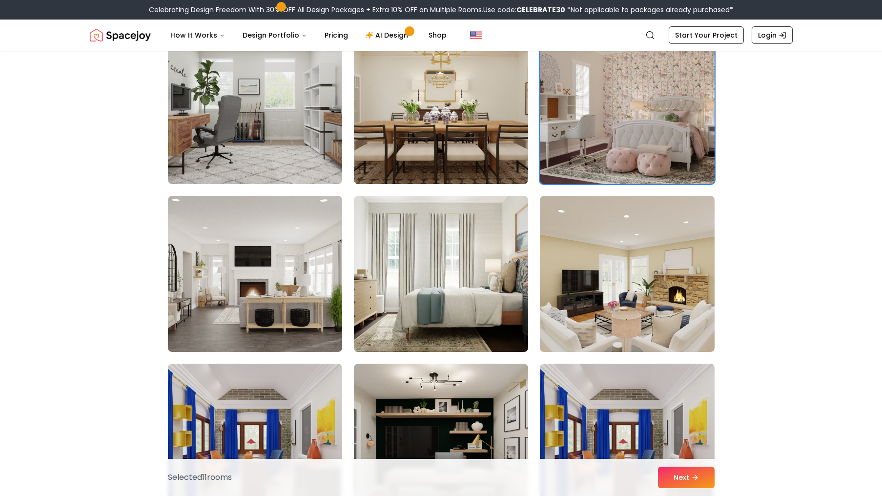
scroll to position [3137, 0]
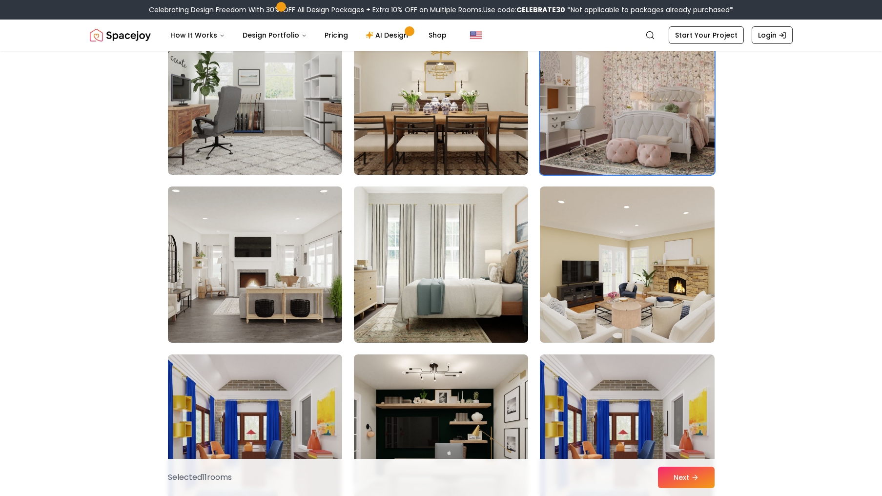
click at [676, 278] on img at bounding box center [627, 264] width 174 height 156
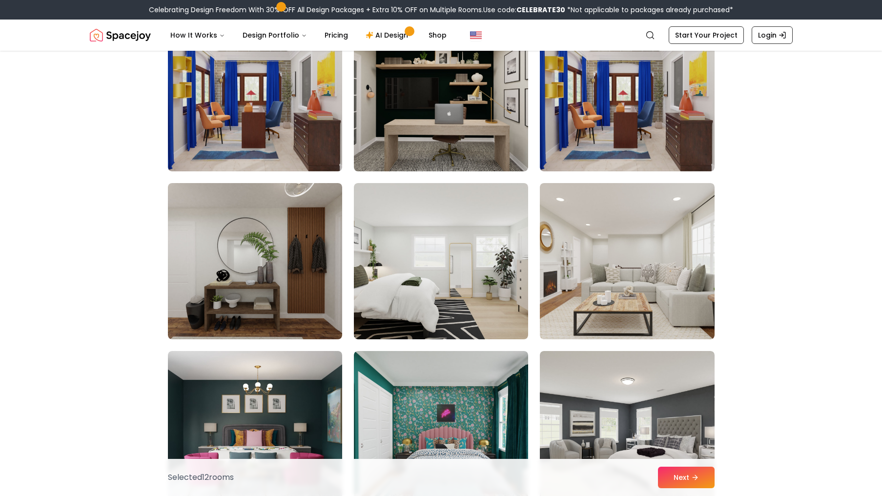
scroll to position [3498, 0]
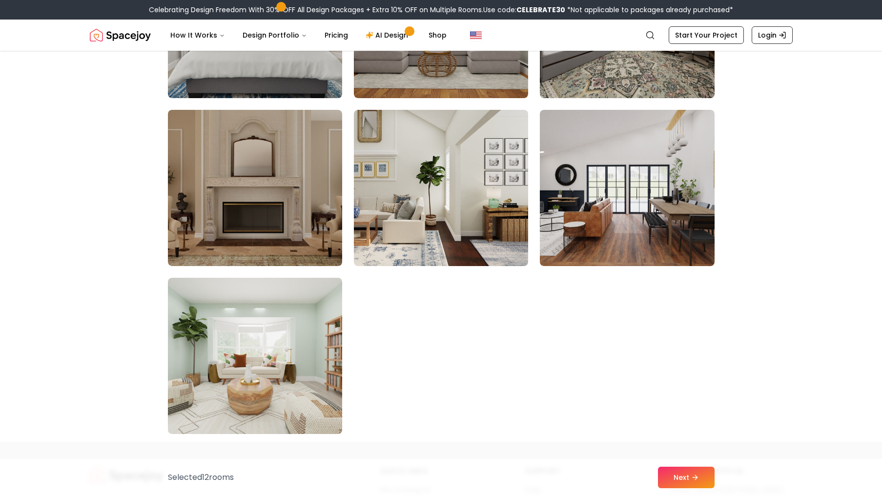
click at [203, 306] on img at bounding box center [255, 356] width 174 height 156
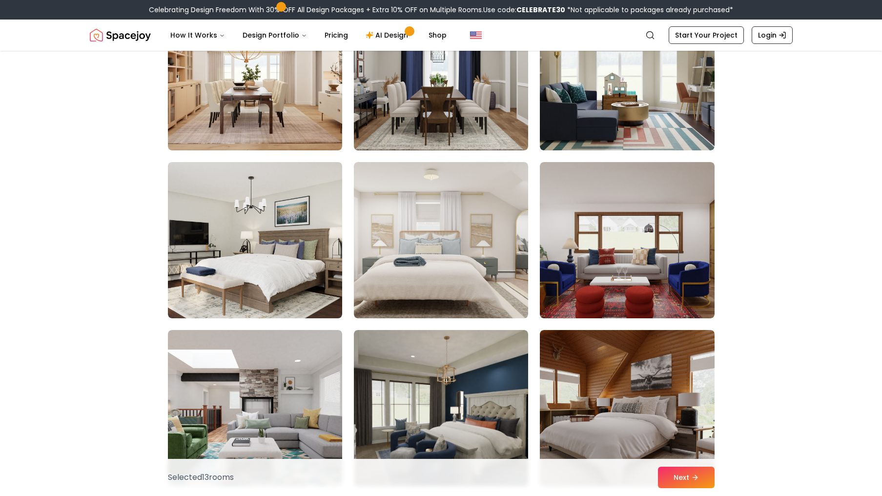
scroll to position [4505, 0]
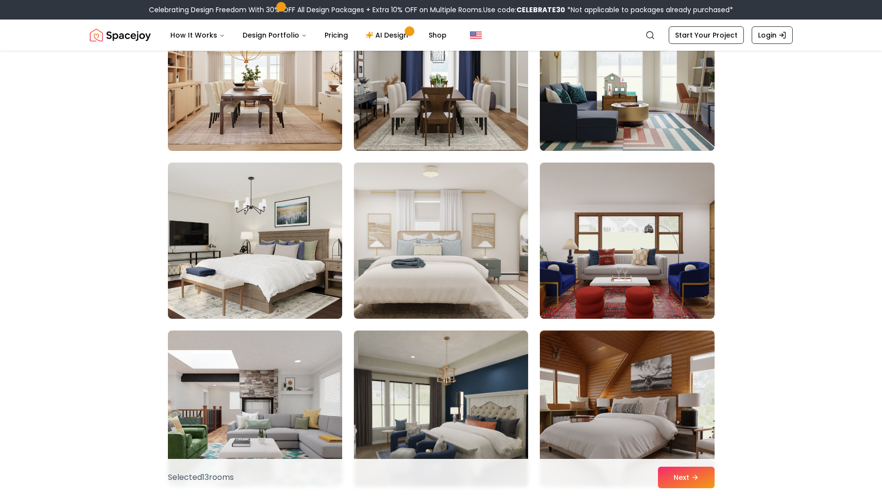
click at [408, 245] on img at bounding box center [441, 241] width 183 height 164
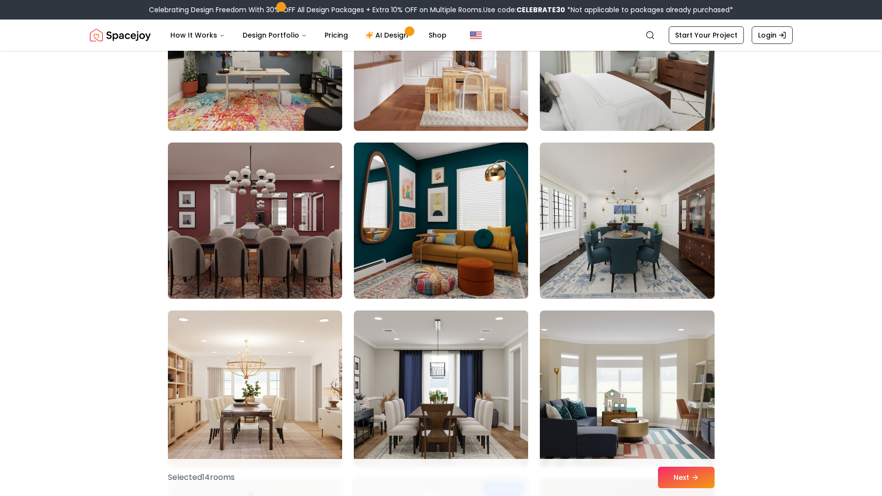
scroll to position [4184, 0]
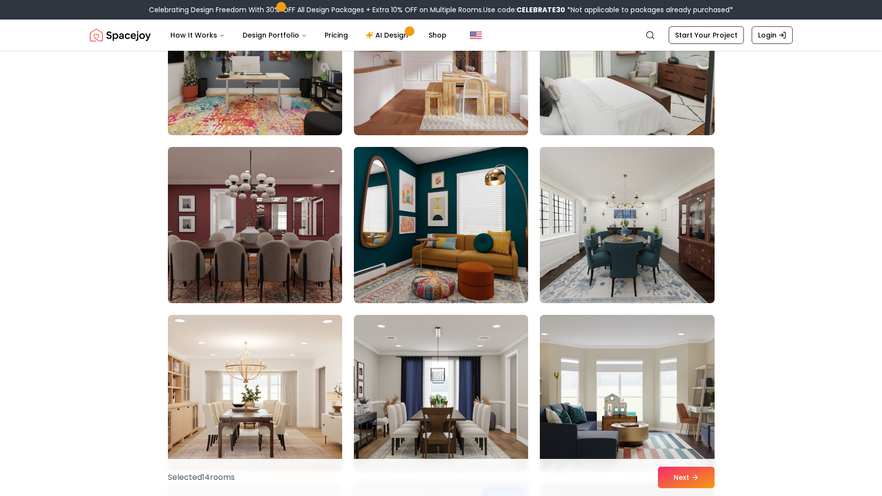
click at [243, 347] on img at bounding box center [255, 393] width 183 height 164
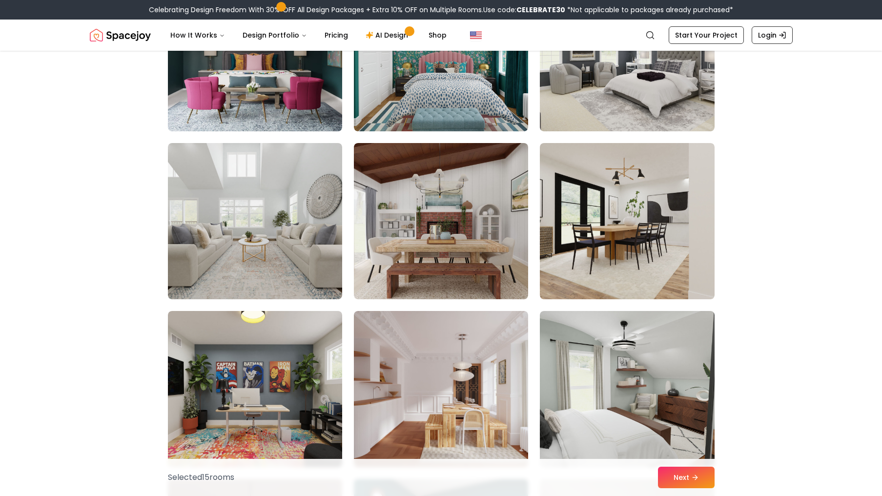
scroll to position [3853, 0]
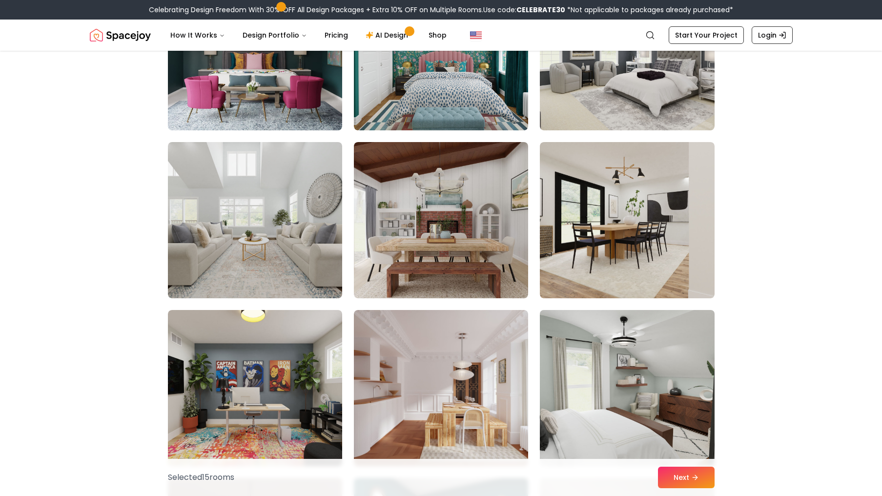
click at [648, 401] on img at bounding box center [627, 388] width 183 height 164
click at [687, 475] on button "Next" at bounding box center [686, 477] width 57 height 21
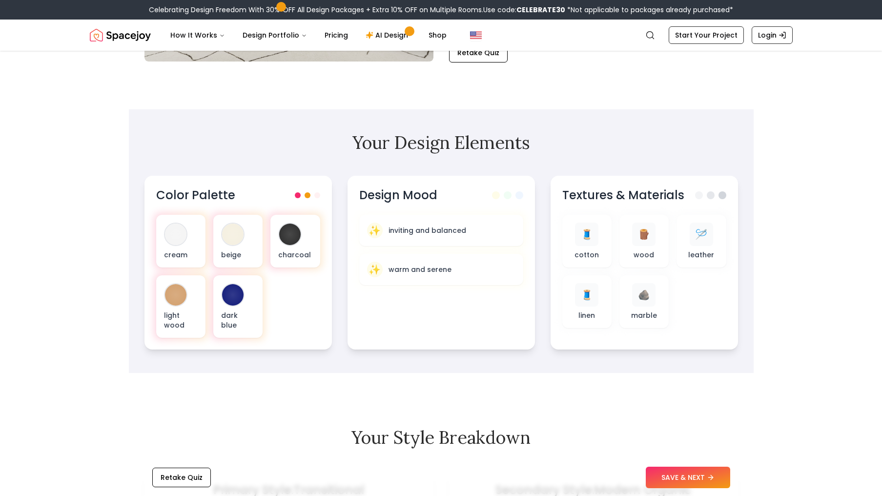
scroll to position [229, 0]
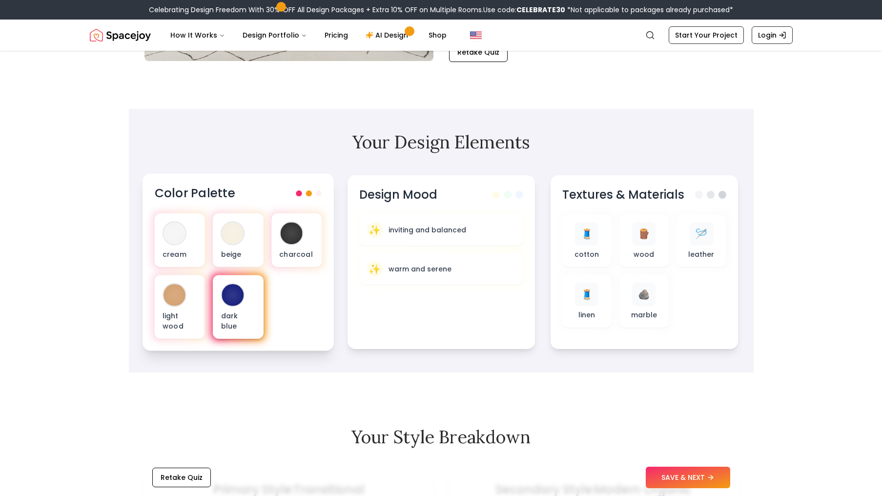
click at [227, 289] on div at bounding box center [233, 295] width 22 height 22
click at [247, 295] on div "dark blue" at bounding box center [238, 307] width 50 height 64
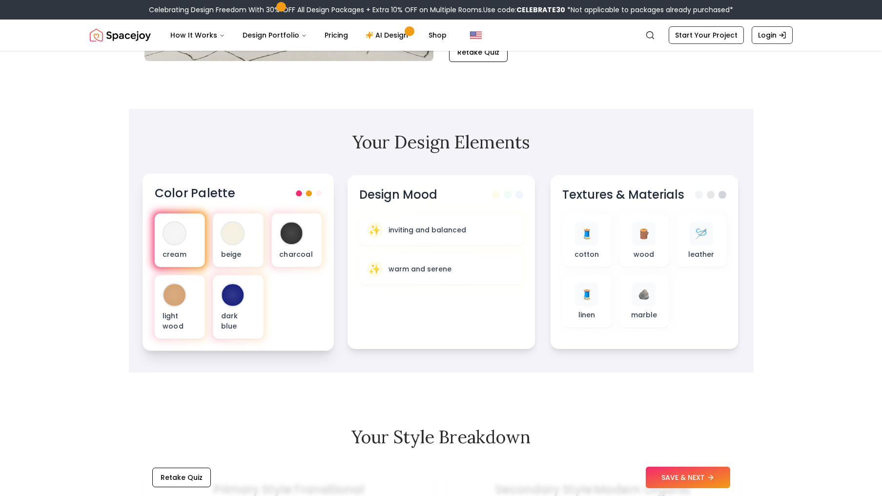
click at [179, 212] on div at bounding box center [179, 240] width 55 height 58
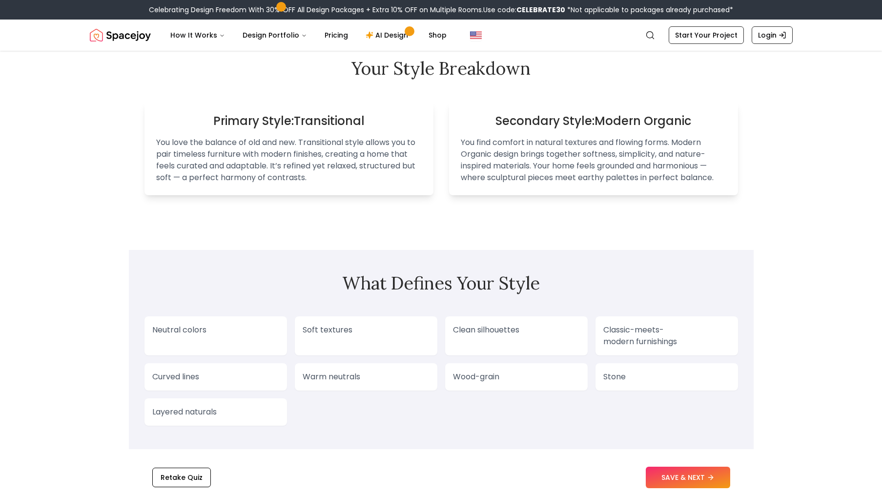
scroll to position [598, 0]
click at [660, 474] on button "SAVE & NEXT" at bounding box center [688, 477] width 84 height 21
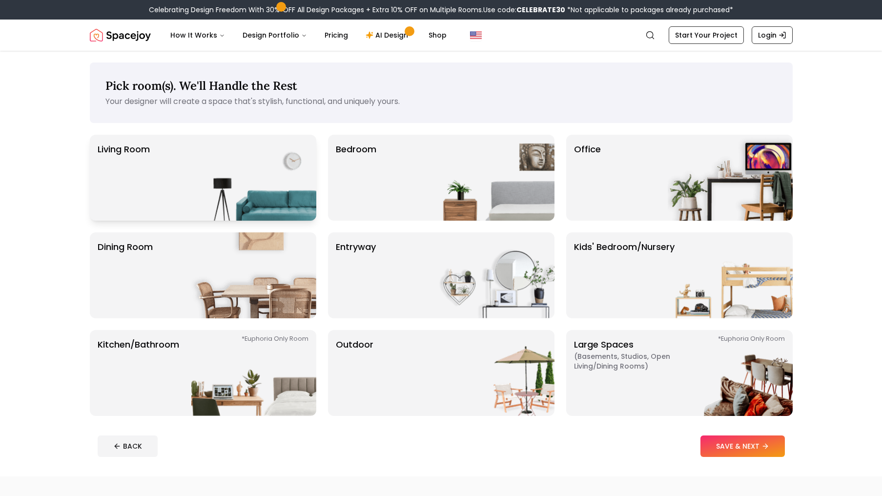
click at [228, 165] on img at bounding box center [253, 178] width 125 height 86
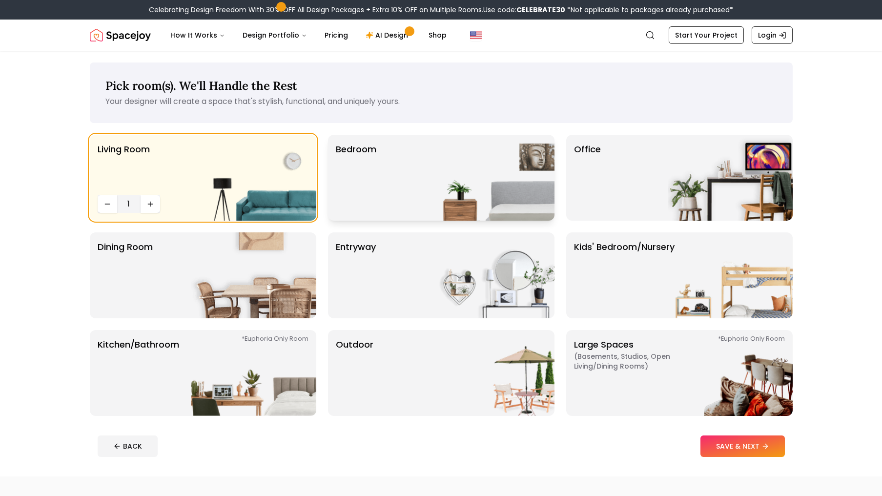
click at [367, 159] on p "Bedroom" at bounding box center [356, 178] width 41 height 70
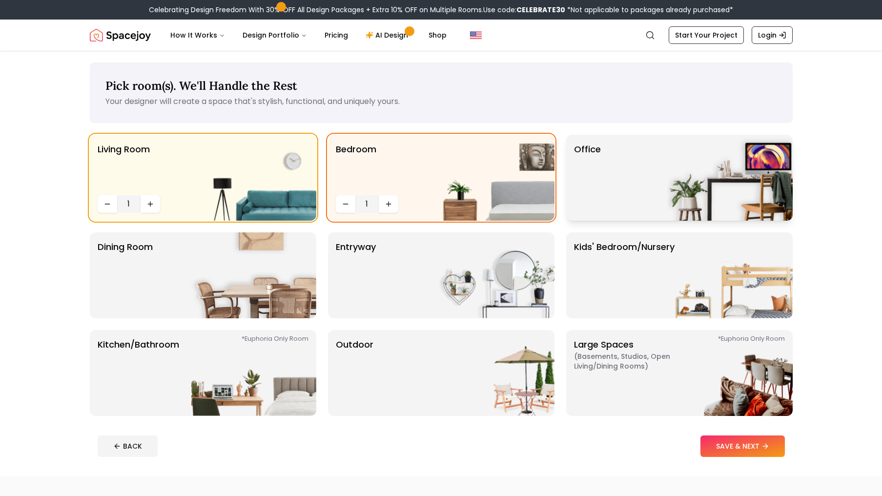
click at [720, 138] on img at bounding box center [730, 178] width 125 height 86
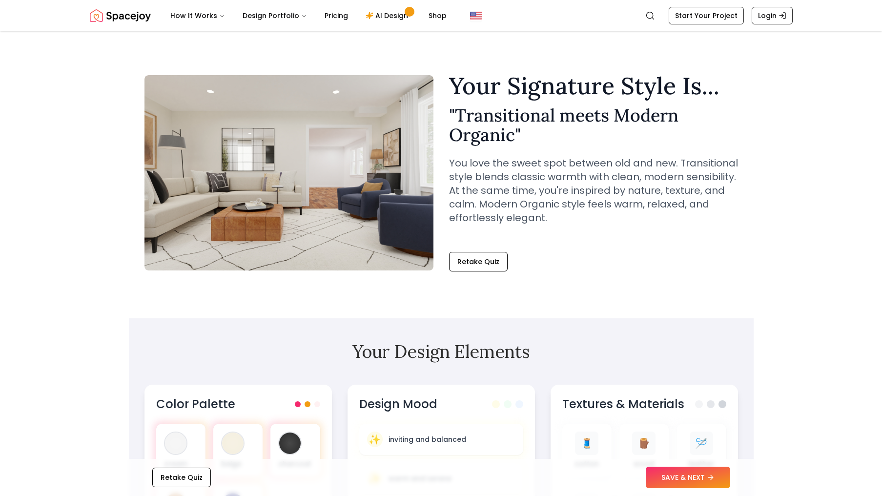
scroll to position [617, 0]
